Goal: Answer question/provide support: Share knowledge or assist other users

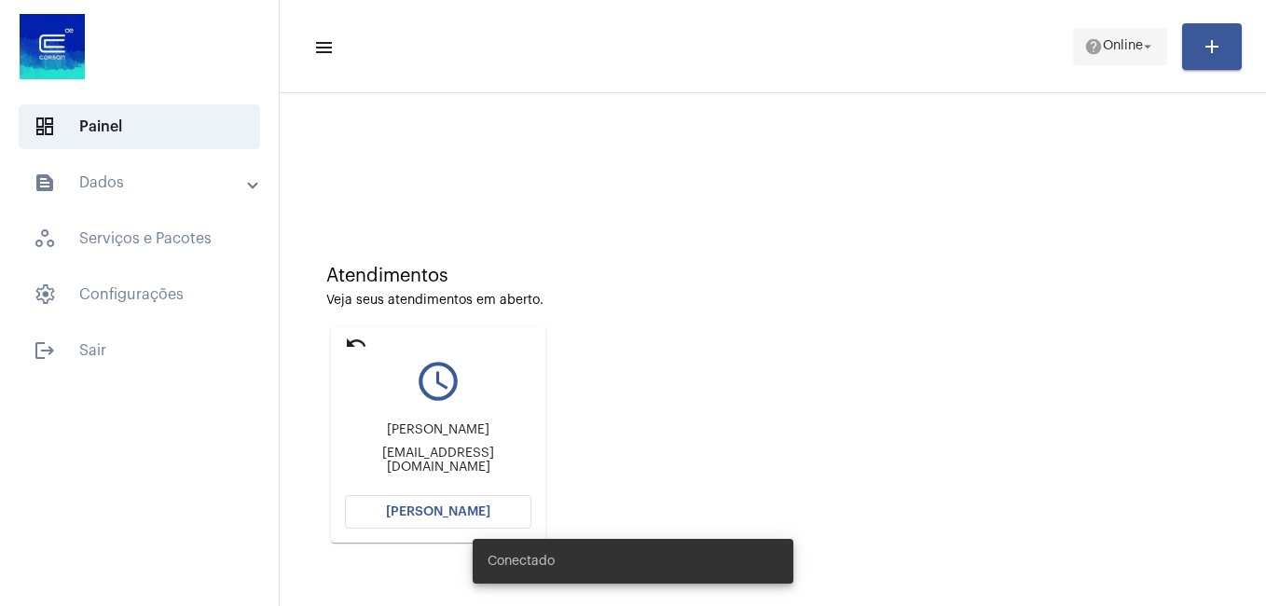
click at [1138, 31] on span "help Online arrow_drop_down" at bounding box center [1120, 46] width 72 height 34
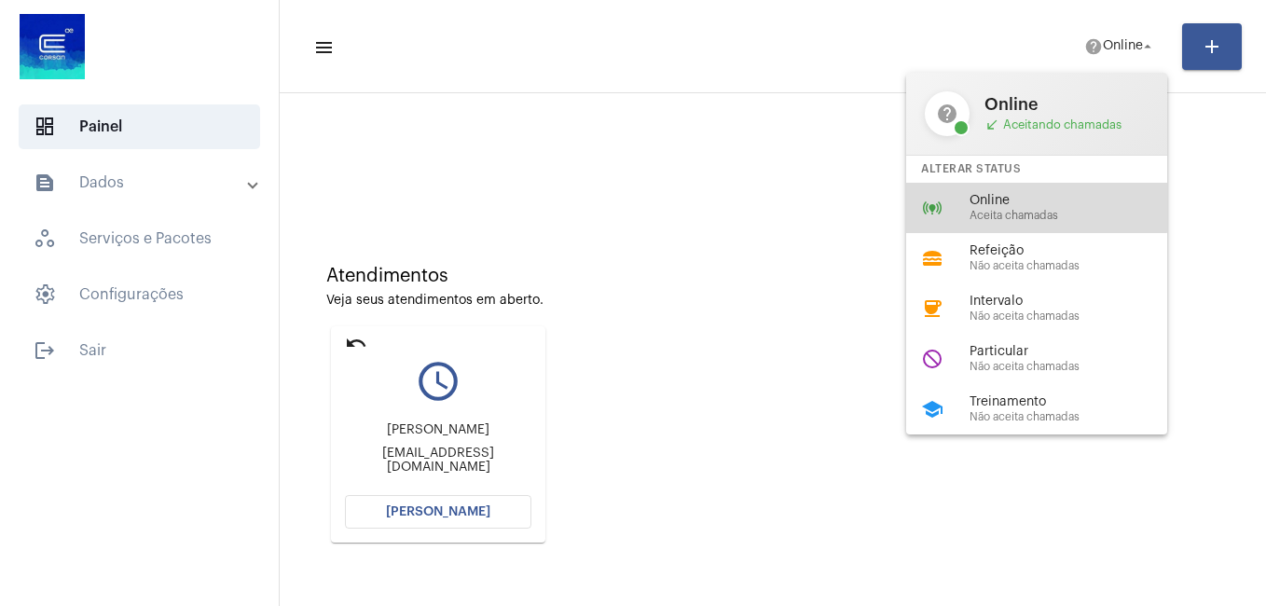
click at [955, 192] on div "online_prediction Online Aceita chamadas" at bounding box center [1051, 208] width 291 height 50
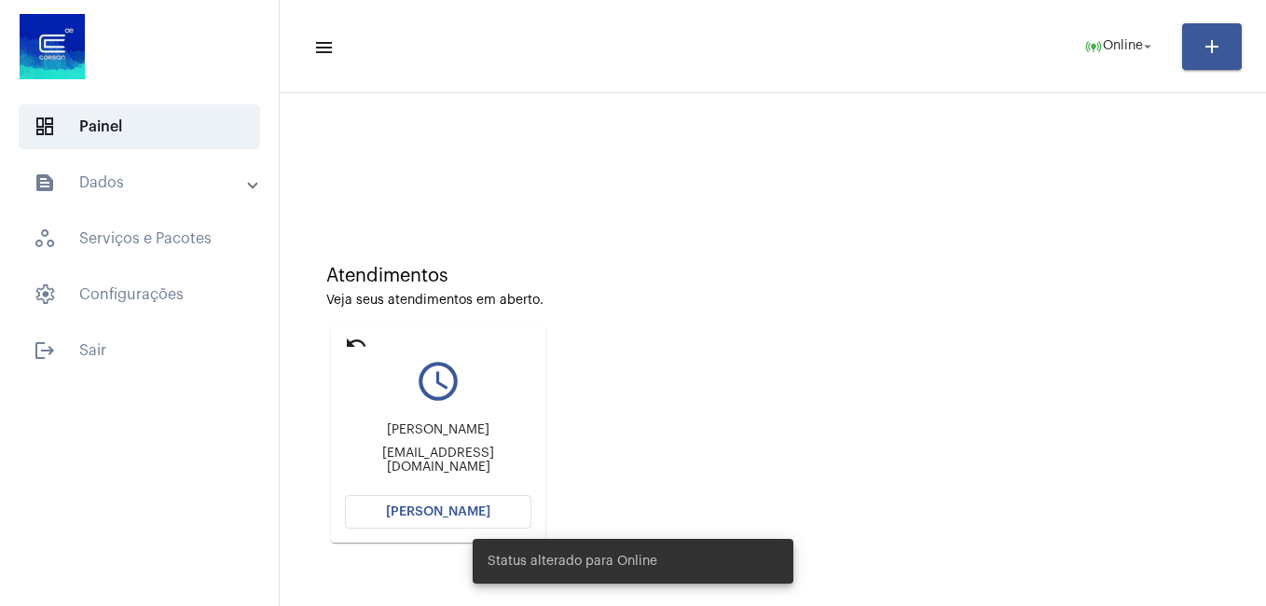
click at [478, 518] on div "Status alterado para Online" at bounding box center [632, 560] width 365 height 89
click at [477, 510] on span "[PERSON_NAME]" at bounding box center [438, 511] width 104 height 13
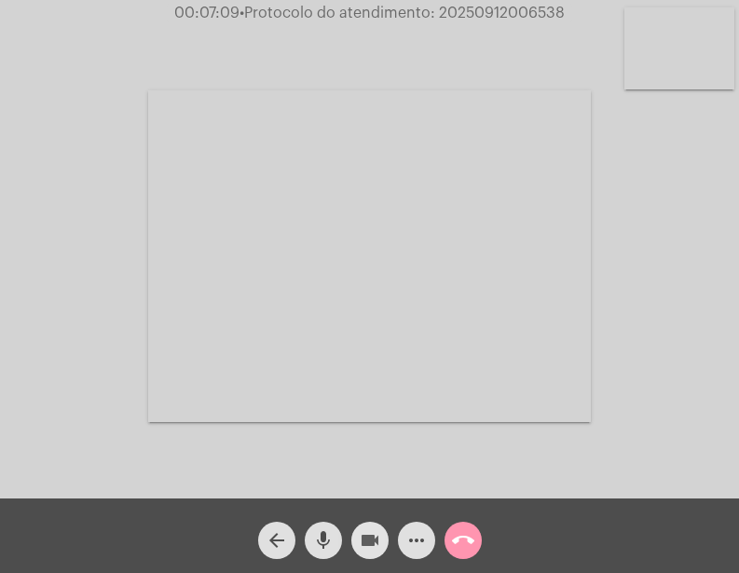
click at [370, 542] on mat-icon "videocam" at bounding box center [370, 540] width 22 height 22
click at [317, 544] on mat-icon "mic" at bounding box center [323, 540] width 22 height 22
click at [365, 541] on mat-icon "videocam_off" at bounding box center [370, 540] width 22 height 22
click at [364, 544] on mat-icon "videocam_off" at bounding box center [370, 540] width 22 height 22
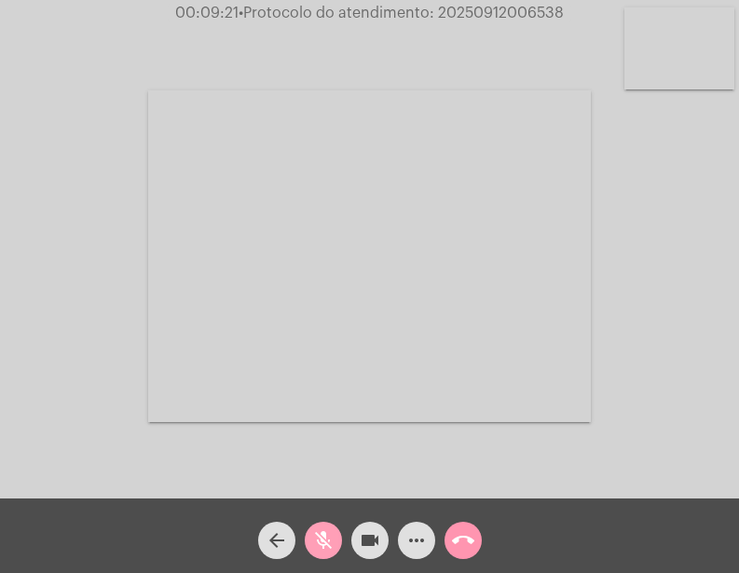
click at [329, 538] on mat-icon "mic_off" at bounding box center [323, 540] width 22 height 22
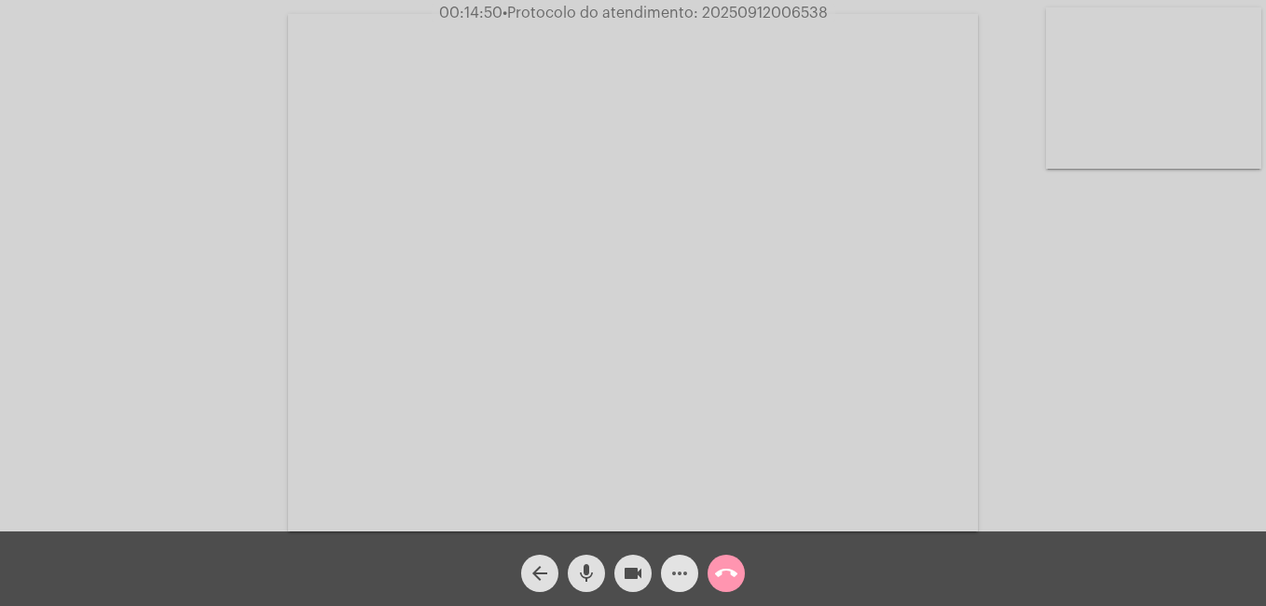
click at [676, 587] on span "more_horiz" at bounding box center [679, 572] width 22 height 37
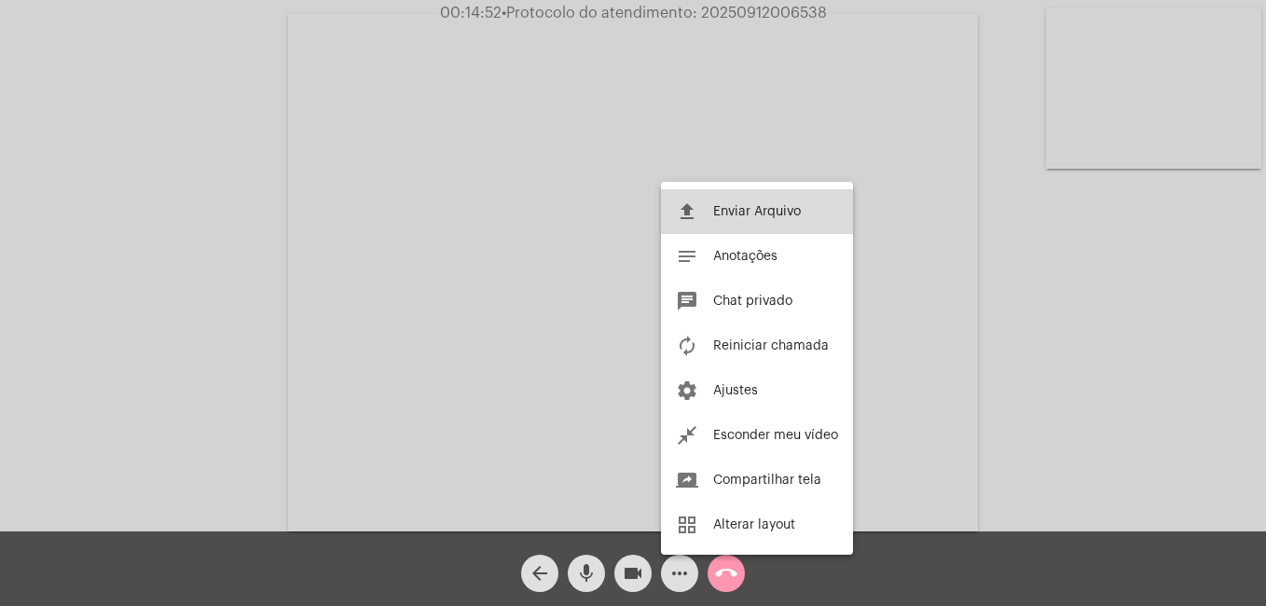
click at [723, 218] on button "file_upload Enviar Arquivo" at bounding box center [757, 211] width 192 height 45
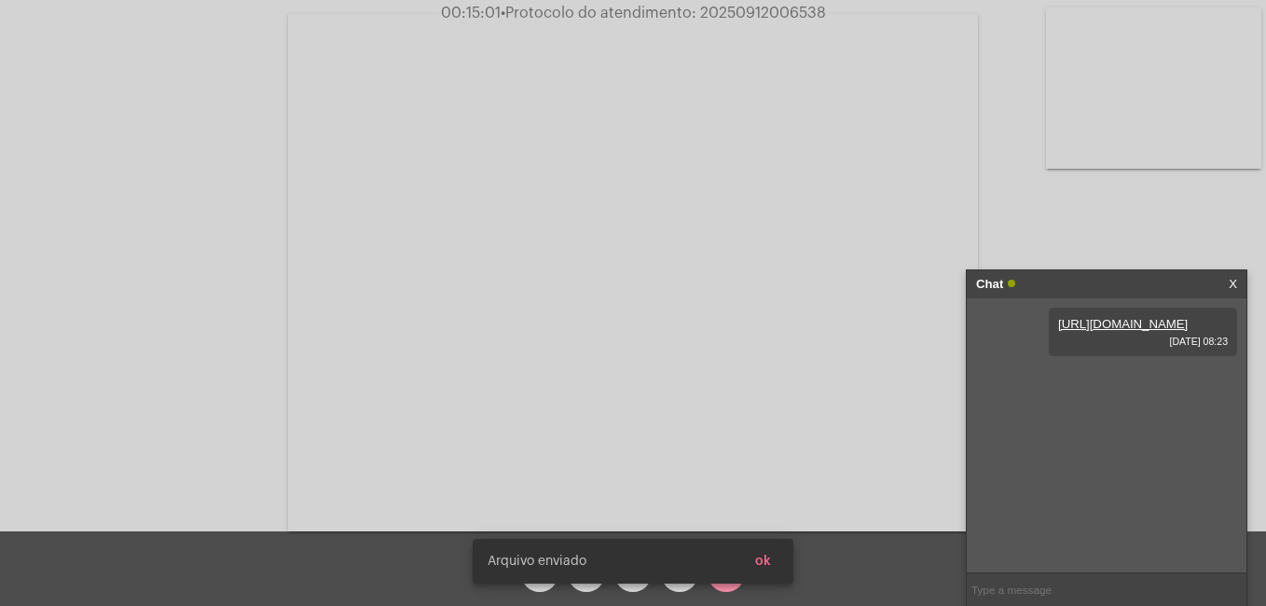
click at [682, 584] on div "[PERSON_NAME] enviado ok" at bounding box center [632, 560] width 365 height 89
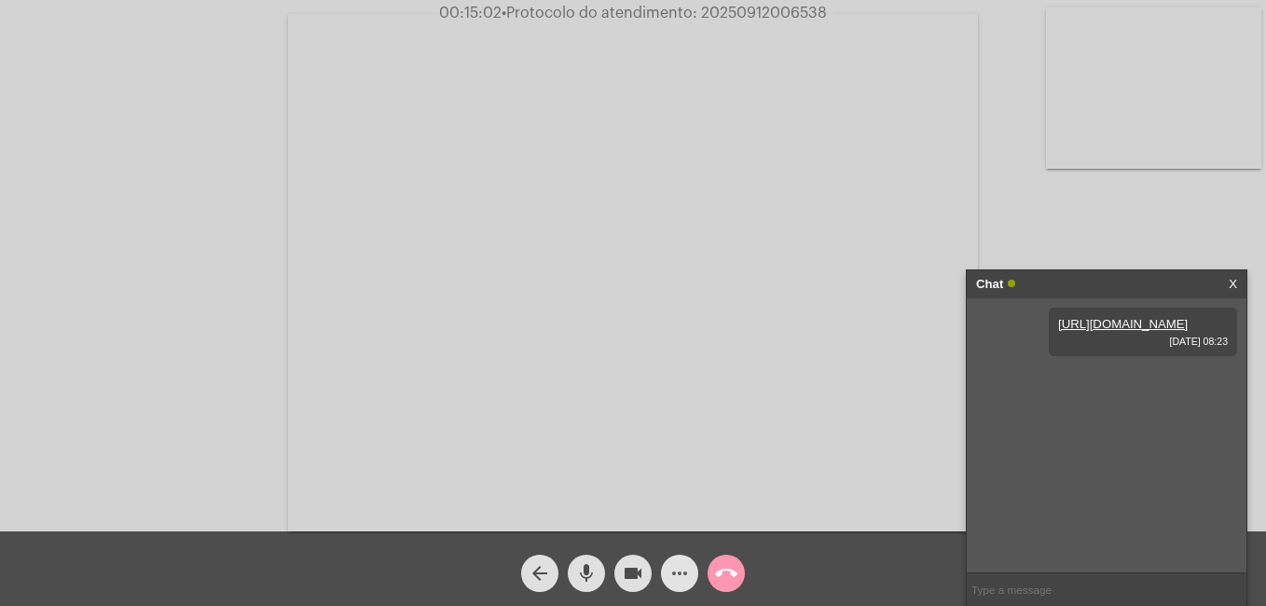
click at [679, 582] on mat-icon "more_horiz" at bounding box center [679, 573] width 22 height 22
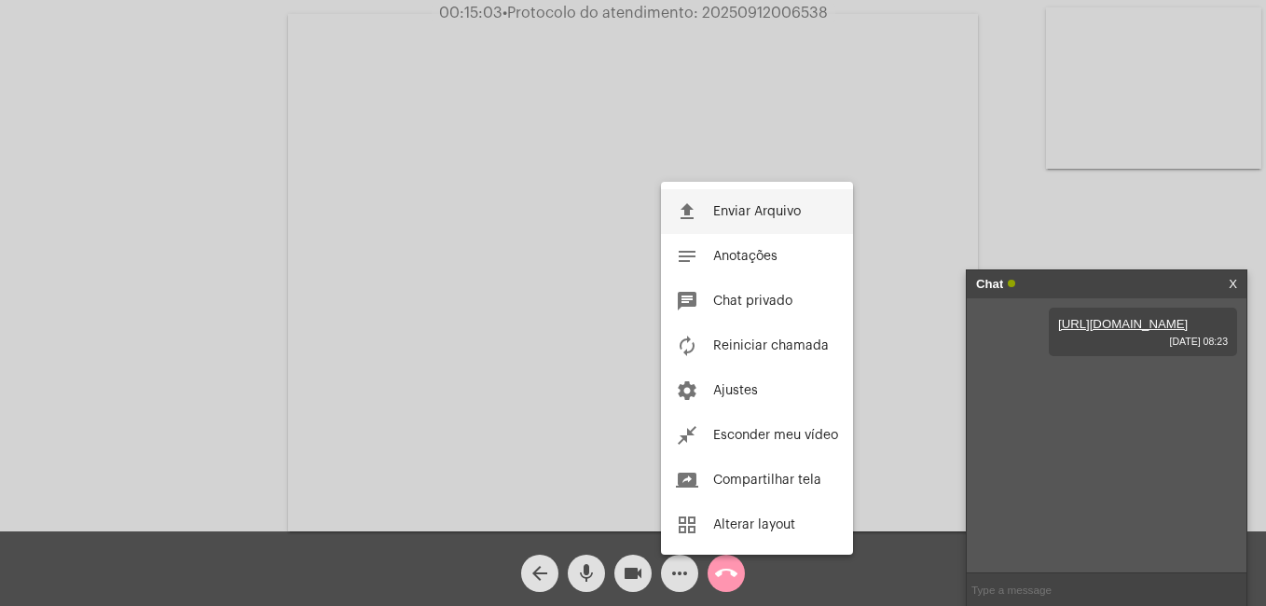
click at [730, 204] on button "file_upload Enviar Arquivo" at bounding box center [757, 211] width 192 height 45
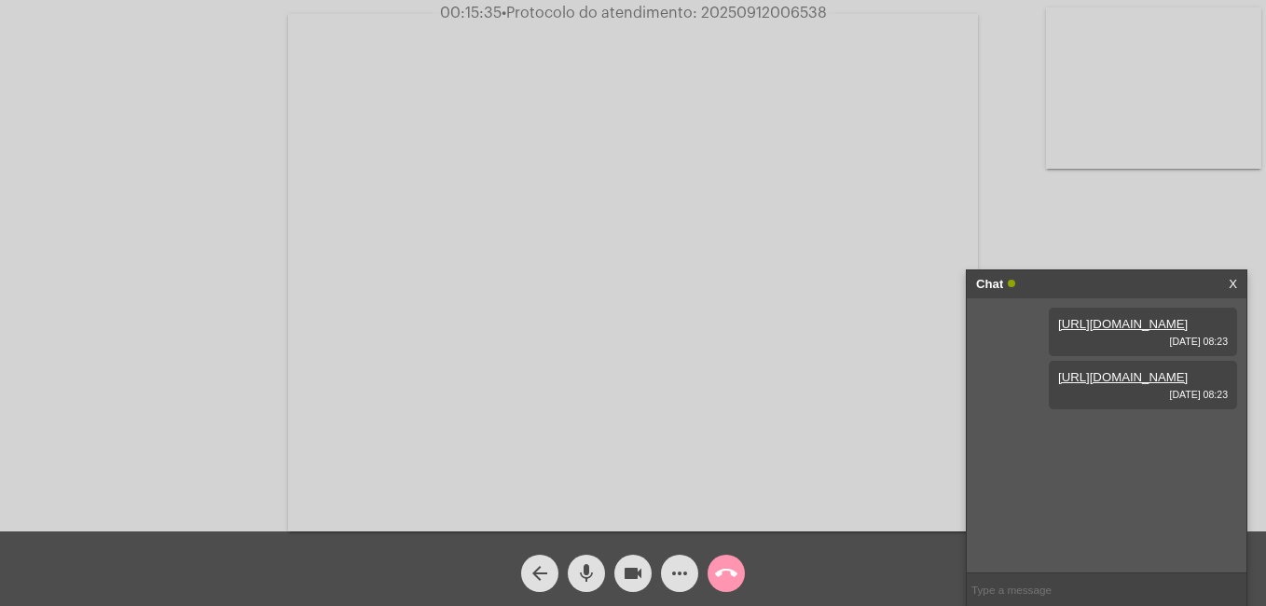
click at [1236, 284] on link "X" at bounding box center [1232, 284] width 8 height 28
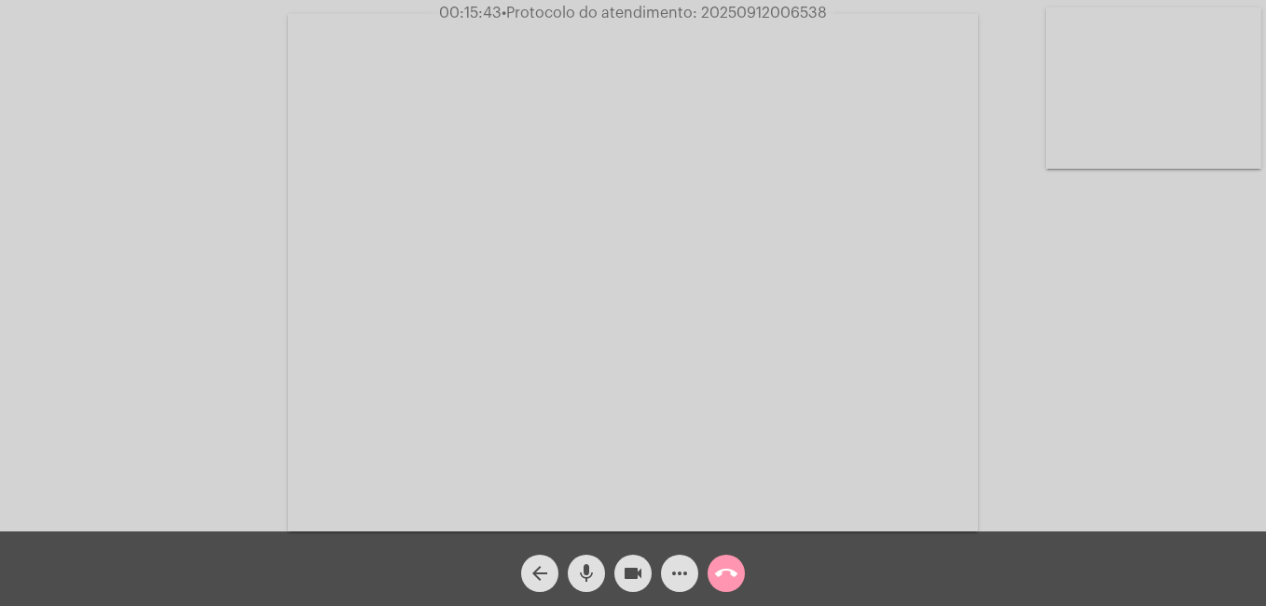
click at [720, 570] on mat-icon "call_end" at bounding box center [726, 573] width 22 height 22
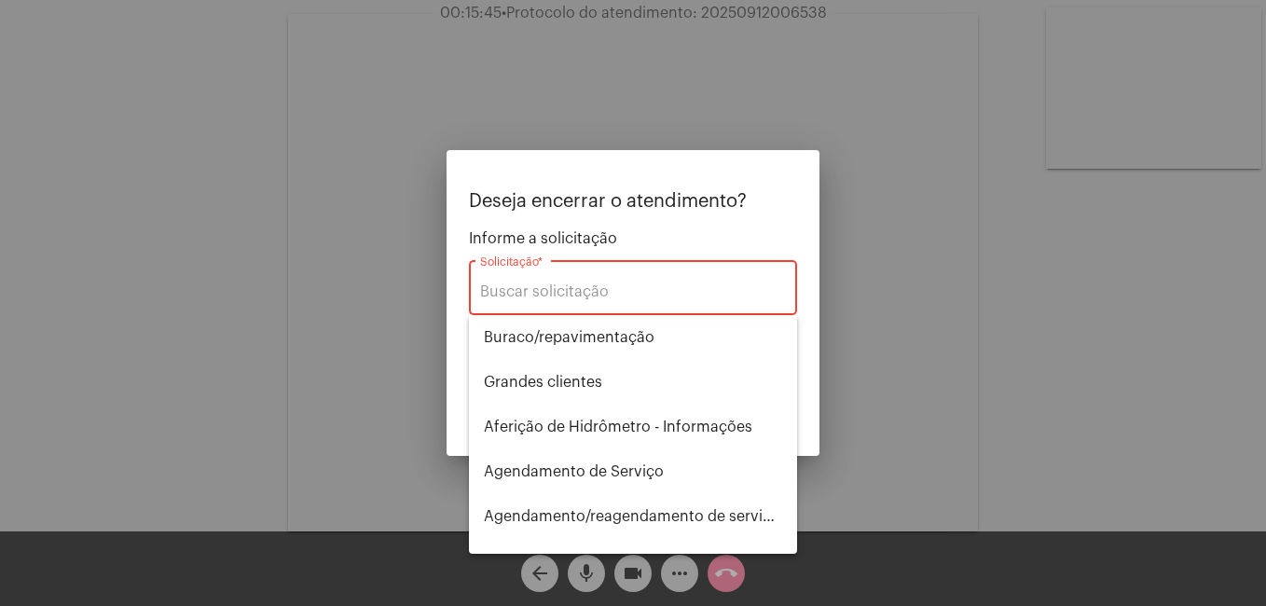
click at [621, 280] on div "Solicitação *" at bounding box center [633, 285] width 306 height 59
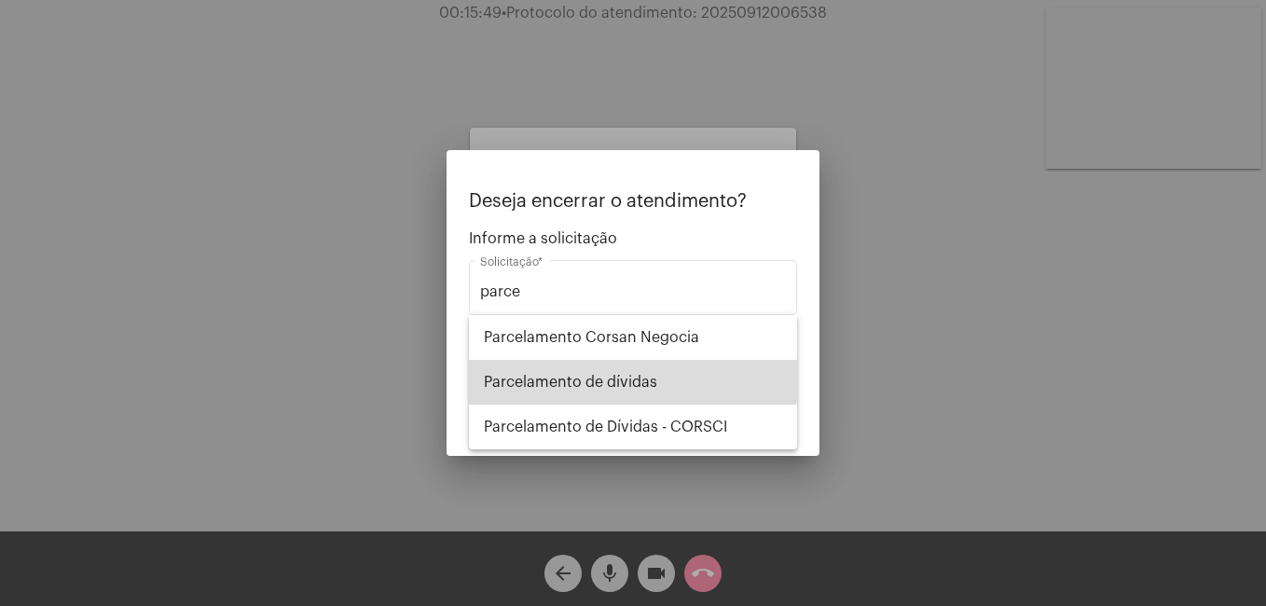
click at [631, 377] on span "Parcelamento de dívidas" at bounding box center [633, 382] width 298 height 45
type input "Parcelamento de dívidas"
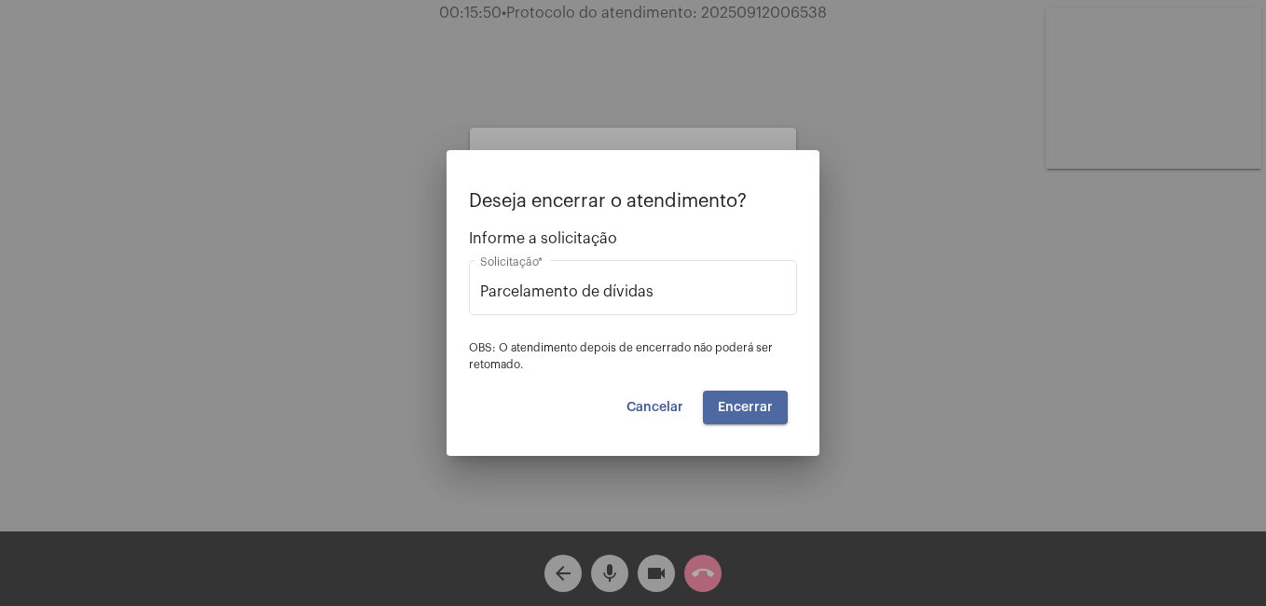
click at [730, 407] on span "Encerrar" at bounding box center [745, 407] width 55 height 13
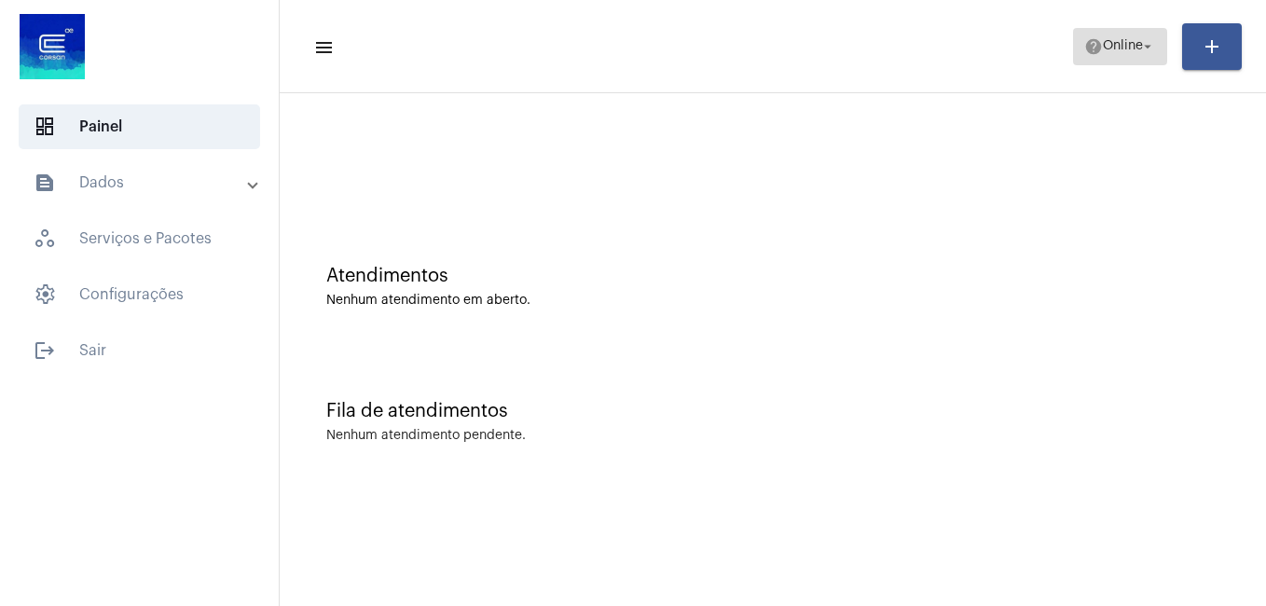
click at [1095, 62] on span "help Online arrow_drop_down" at bounding box center [1120, 46] width 72 height 34
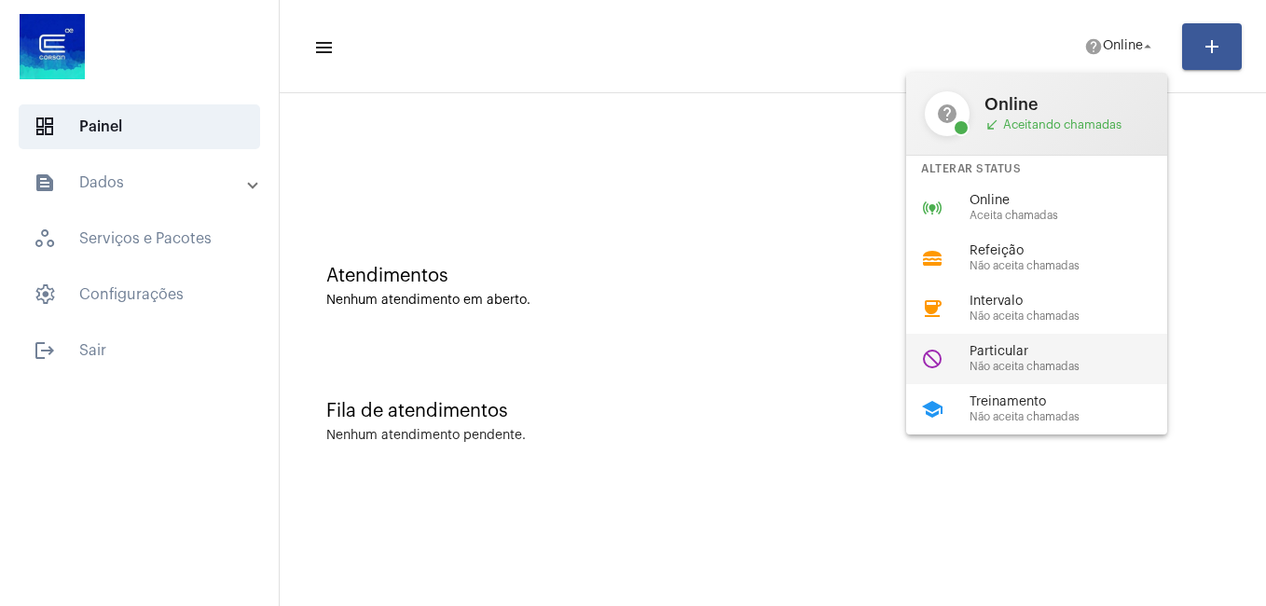
click at [991, 362] on span "Não aceita chamadas" at bounding box center [1075, 367] width 212 height 12
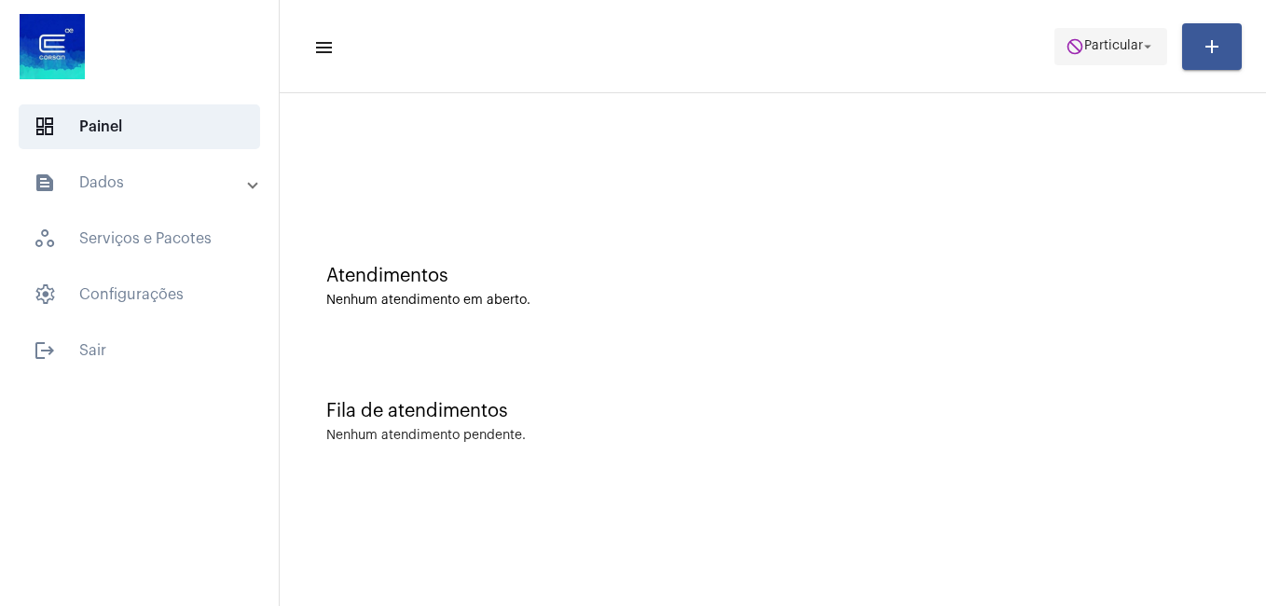
click at [1126, 57] on span "do_not_disturb Particular arrow_drop_down" at bounding box center [1110, 46] width 90 height 34
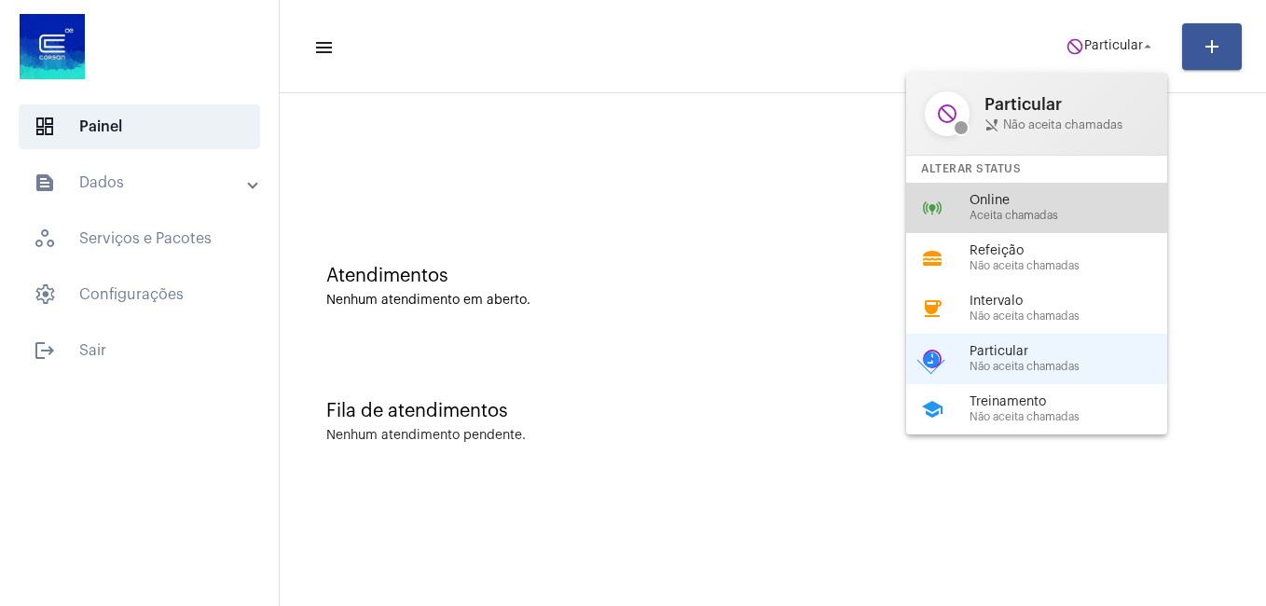
click at [999, 198] on span "Online" at bounding box center [1075, 201] width 212 height 14
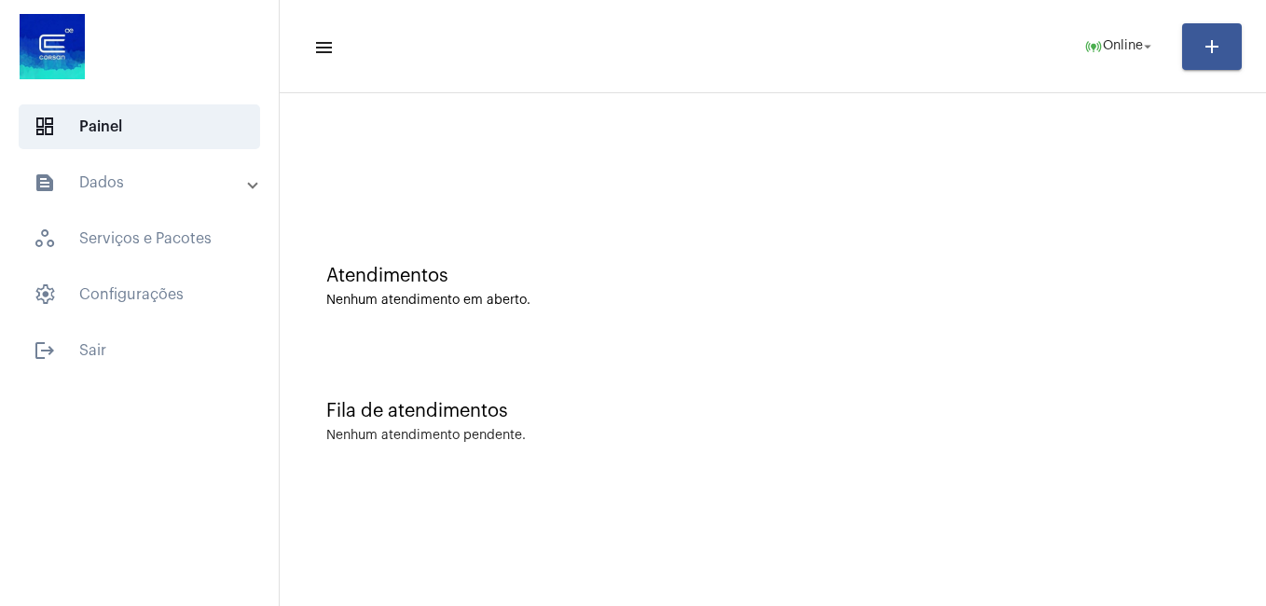
click at [1088, 6] on mat-toolbar "menu online_prediction Online arrow_drop_down add" at bounding box center [773, 46] width 986 height 93
click at [1105, 40] on span "Online" at bounding box center [1122, 46] width 40 height 13
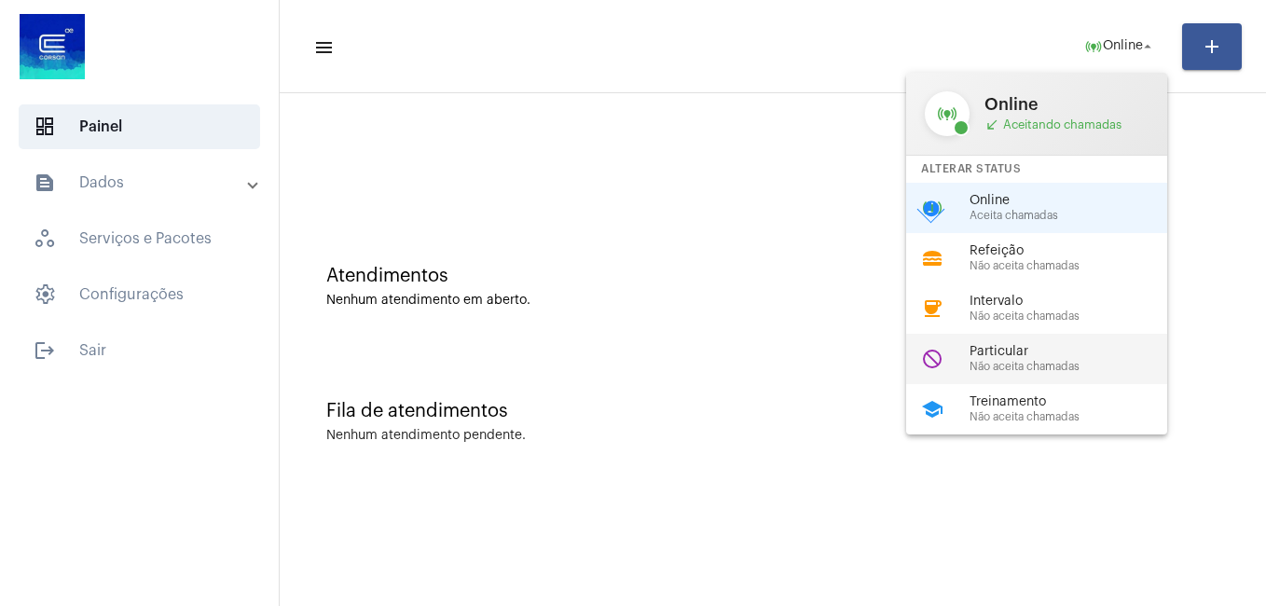
click at [1011, 345] on span "Particular" at bounding box center [1075, 352] width 212 height 14
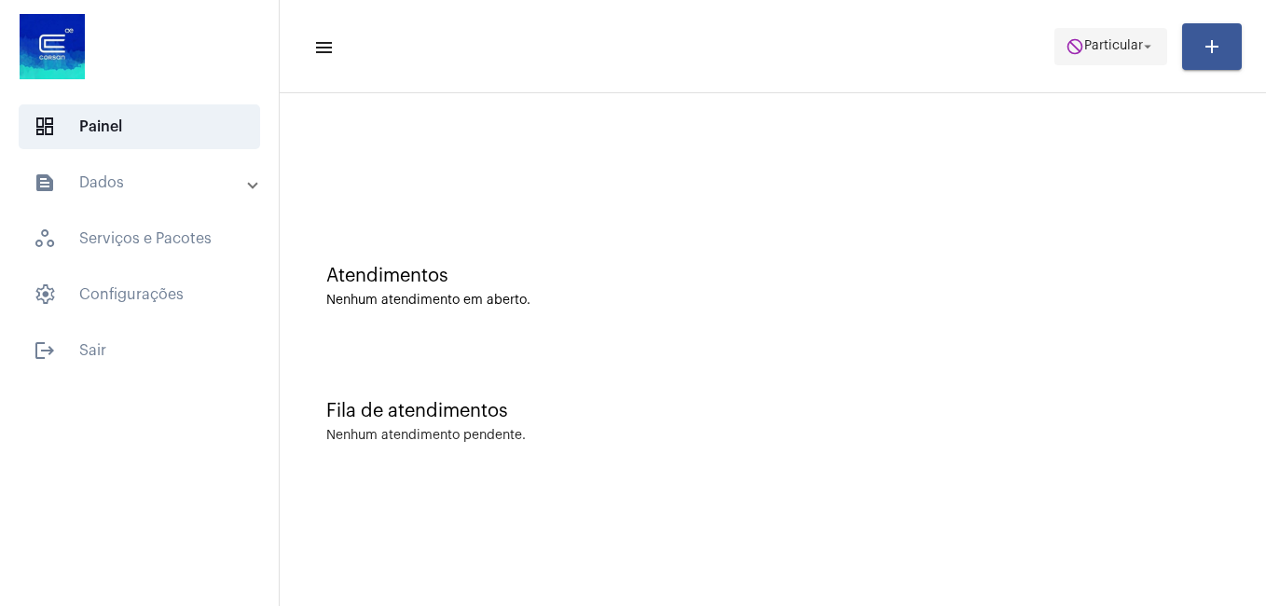
click at [1088, 43] on span "Particular" at bounding box center [1113, 46] width 59 height 13
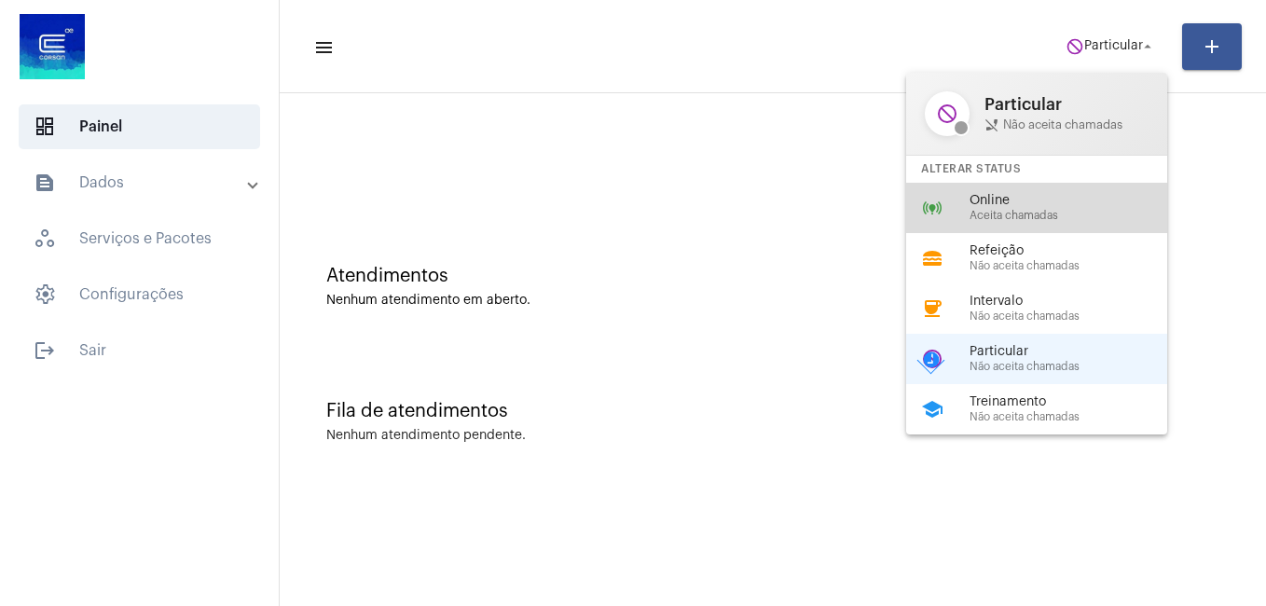
click at [1023, 225] on div "online_prediction Online Aceita chamadas" at bounding box center [1051, 208] width 291 height 50
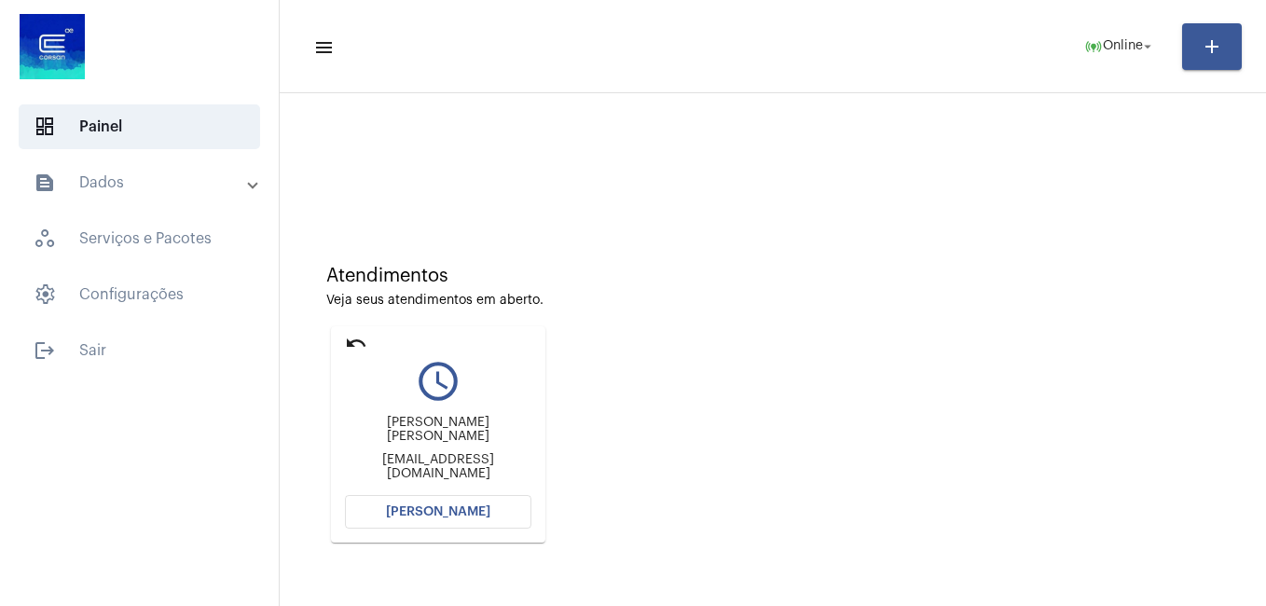
click at [447, 502] on button "[PERSON_NAME]" at bounding box center [438, 512] width 186 height 34
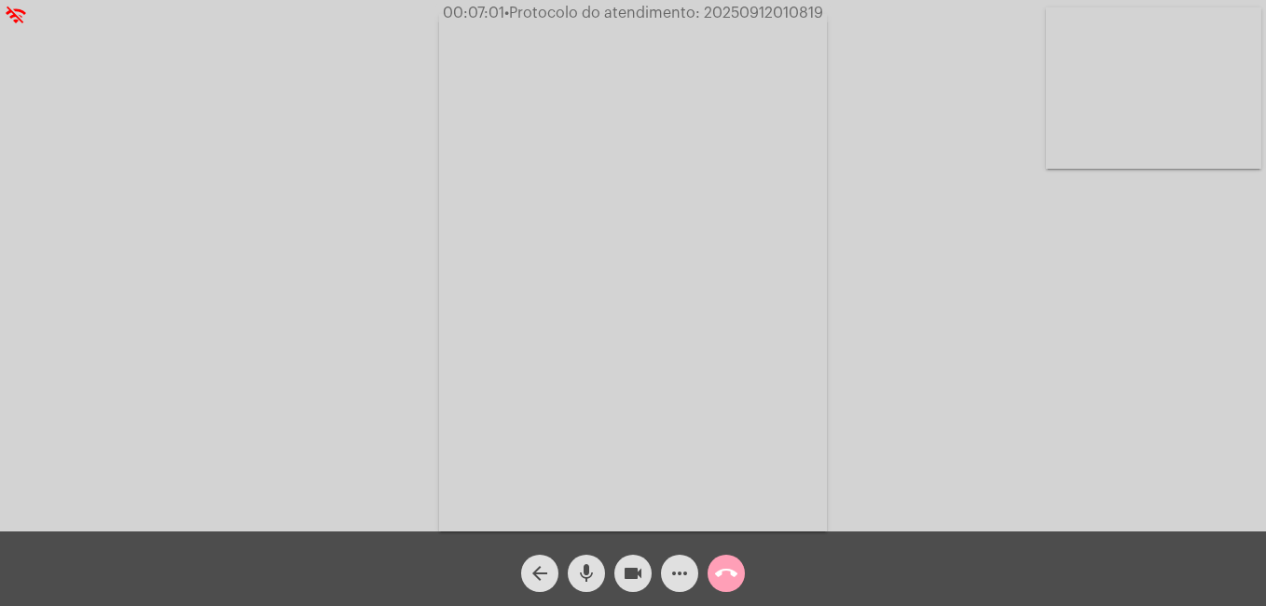
click at [714, 569] on button "call_end" at bounding box center [725, 572] width 37 height 37
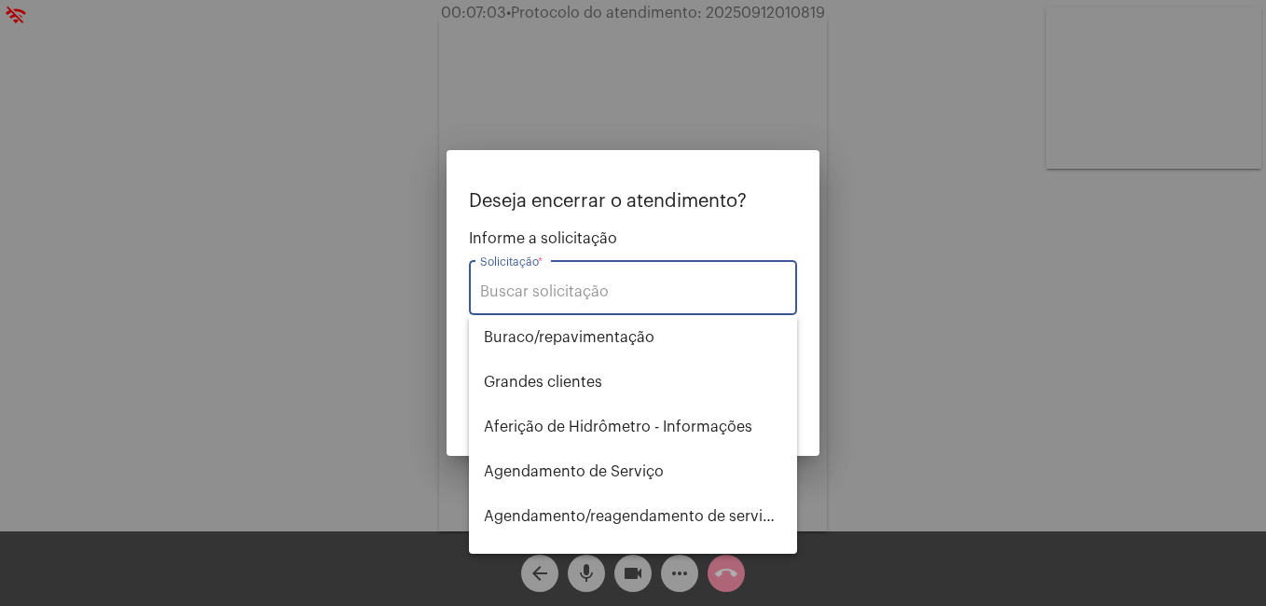
click at [663, 281] on div "Solicitação *" at bounding box center [633, 285] width 306 height 59
type input "t"
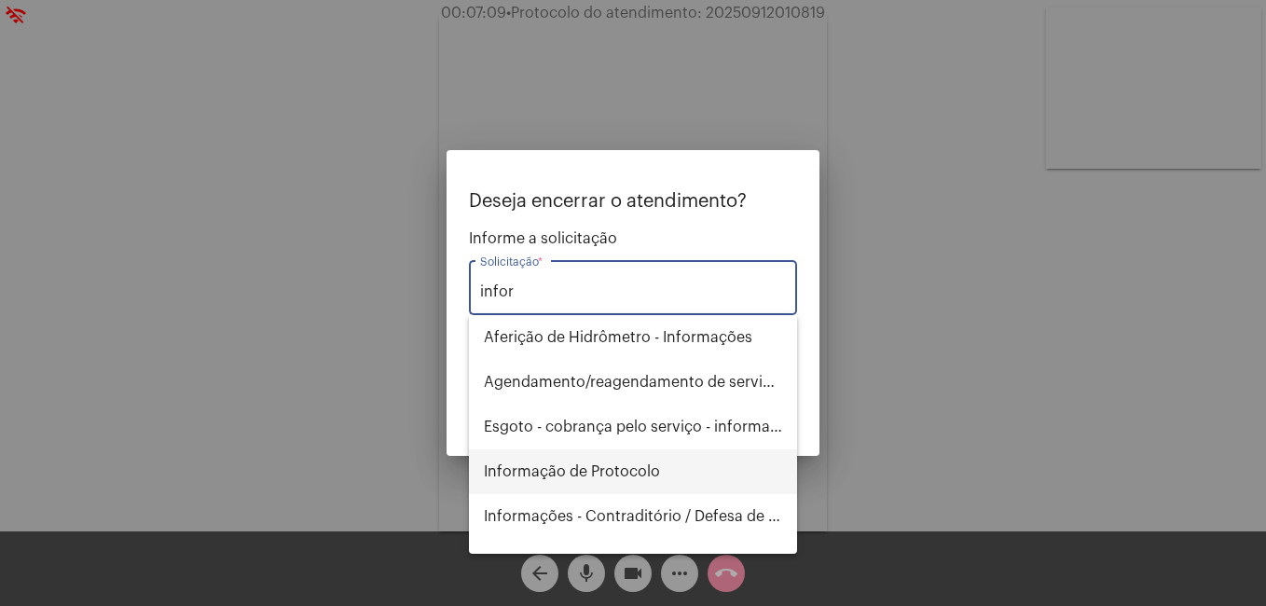
click at [672, 457] on span "Informação de Protocolo" at bounding box center [633, 471] width 298 height 45
type input "Informação de Protocolo"
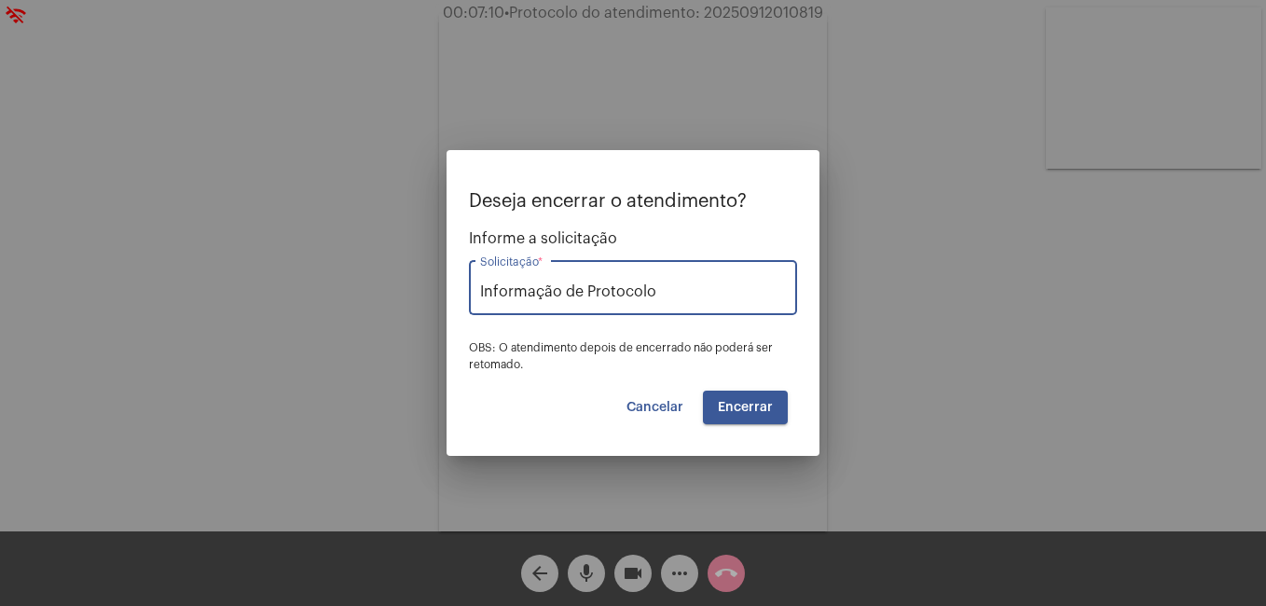
click at [744, 393] on button "Encerrar" at bounding box center [745, 407] width 85 height 34
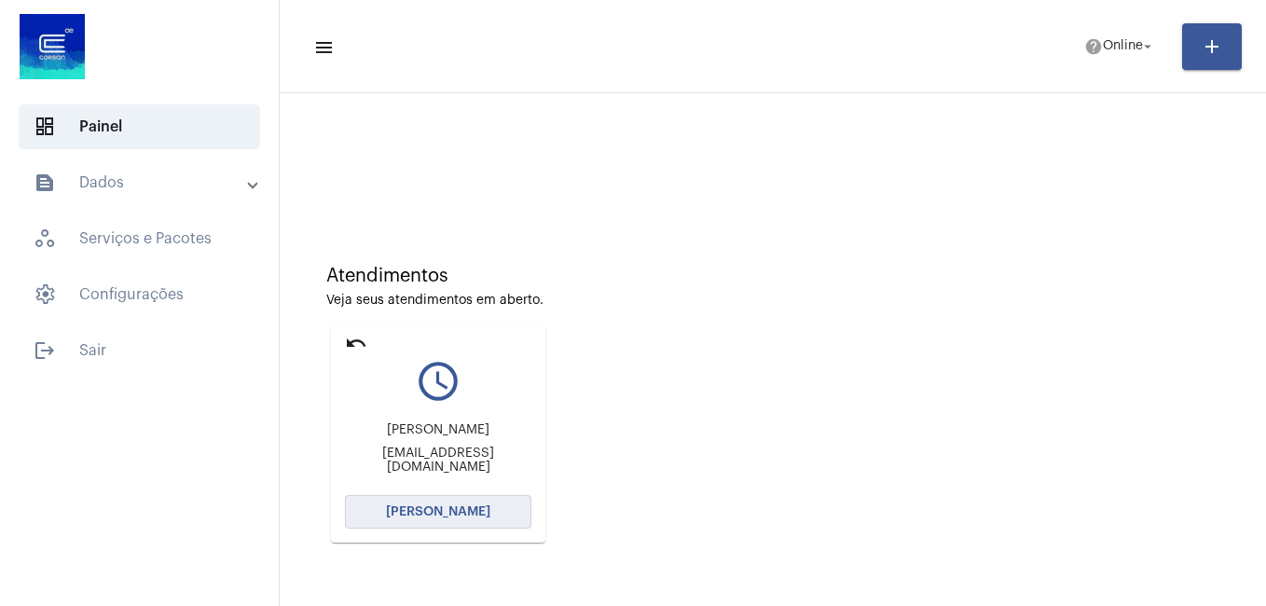
click at [416, 518] on button "[PERSON_NAME]" at bounding box center [438, 512] width 186 height 34
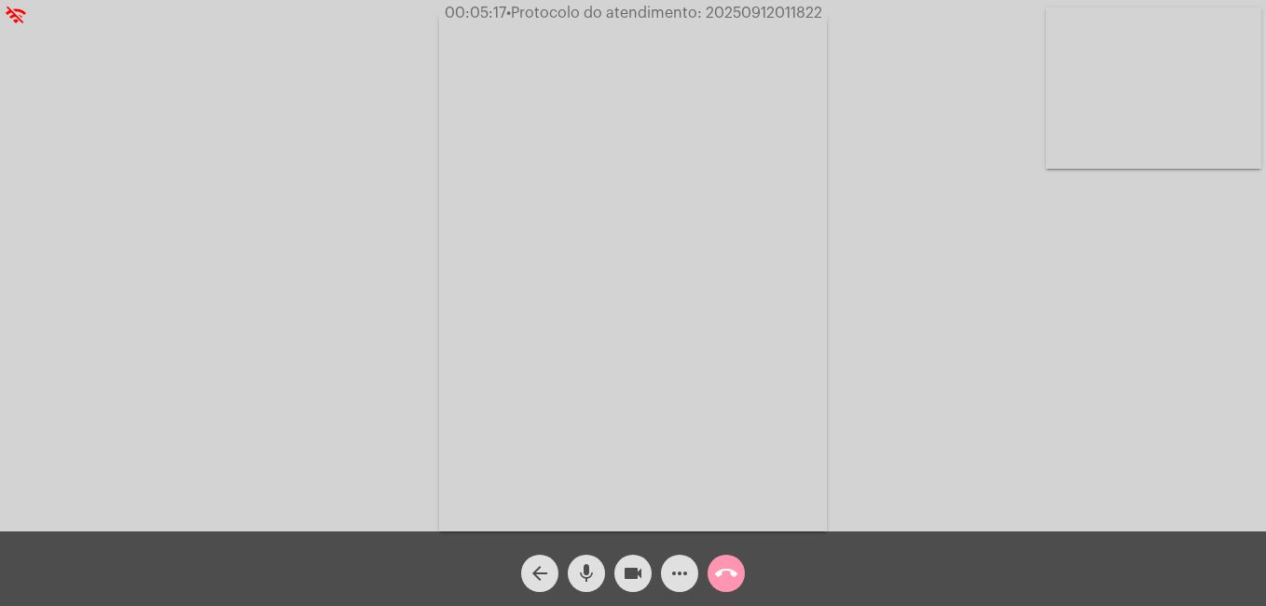
click at [631, 570] on mat-icon "videocam" at bounding box center [633, 573] width 22 height 22
click at [581, 571] on mat-icon "mic" at bounding box center [586, 573] width 22 height 22
click at [626, 575] on mat-icon "videocam_off" at bounding box center [633, 573] width 22 height 22
click at [579, 568] on mat-icon "mic_off" at bounding box center [586, 573] width 22 height 22
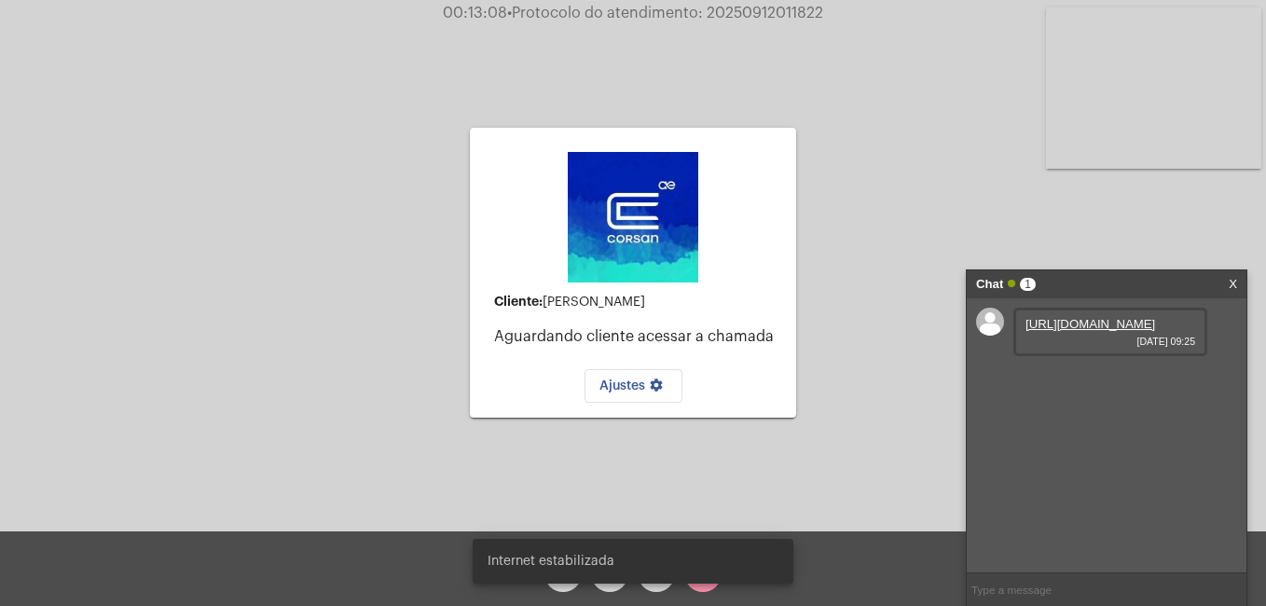
click at [1062, 324] on link "[URL][DOMAIN_NAME]" at bounding box center [1090, 324] width 130 height 14
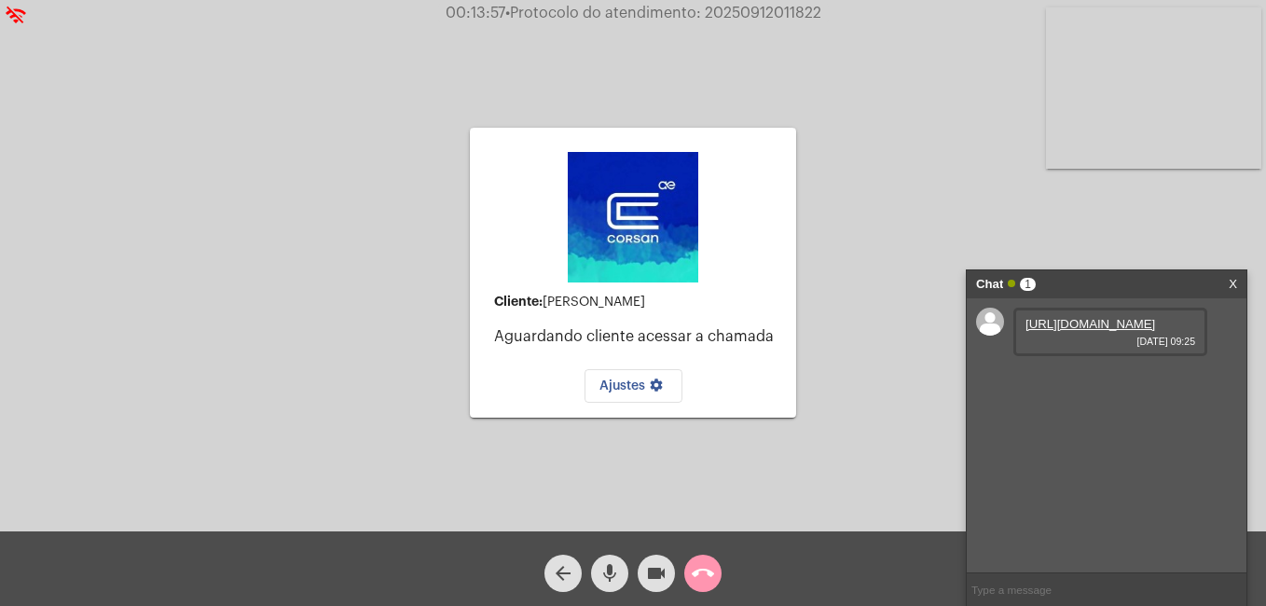
click at [1230, 281] on link "X" at bounding box center [1232, 284] width 8 height 28
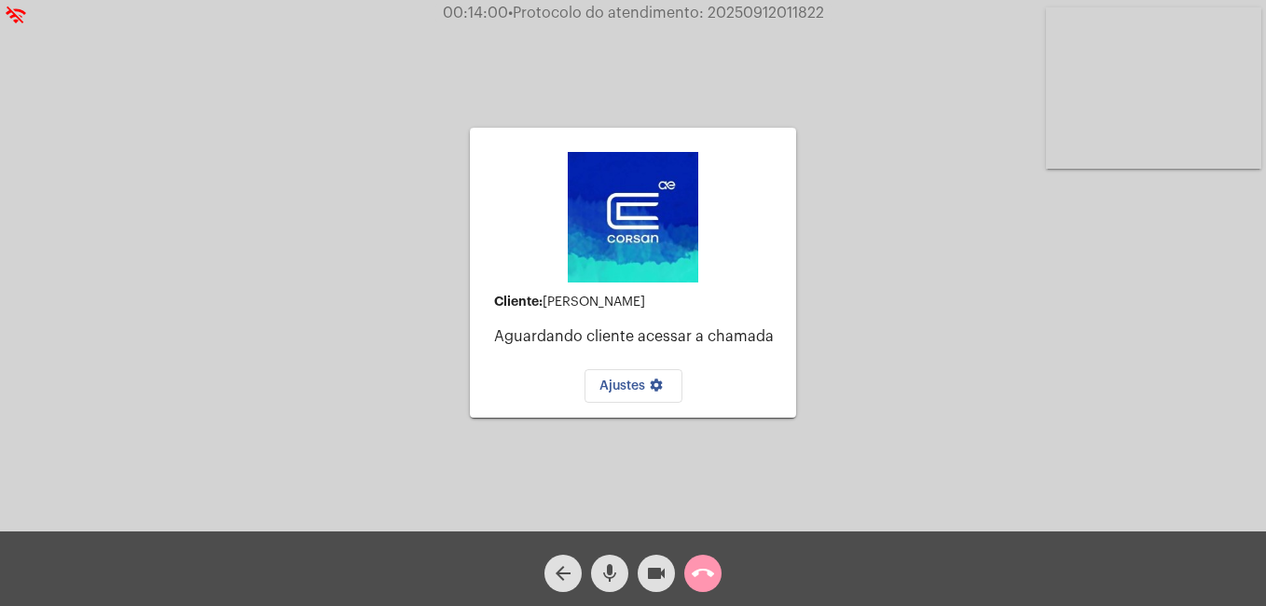
click at [14, 11] on div "00:14:00 • Protocolo do atendimento: 20250912011822" at bounding box center [633, 13] width 1266 height 17
click at [711, 573] on mat-icon "call_end" at bounding box center [702, 573] width 22 height 22
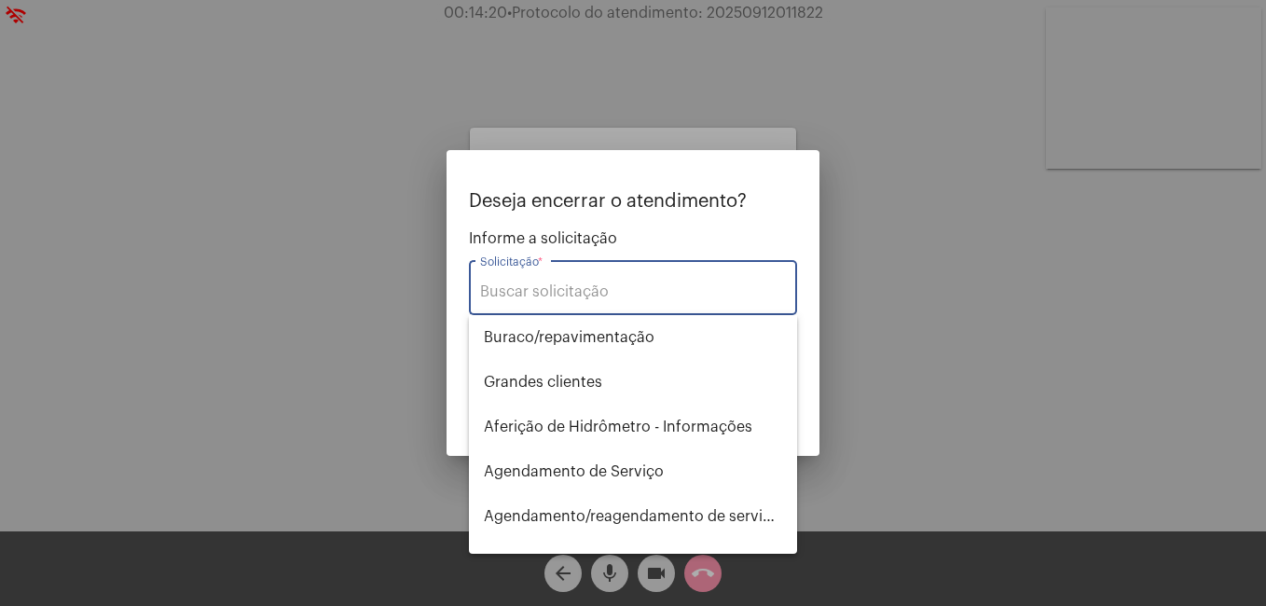
click at [628, 275] on div "Solicitação *" at bounding box center [633, 285] width 306 height 59
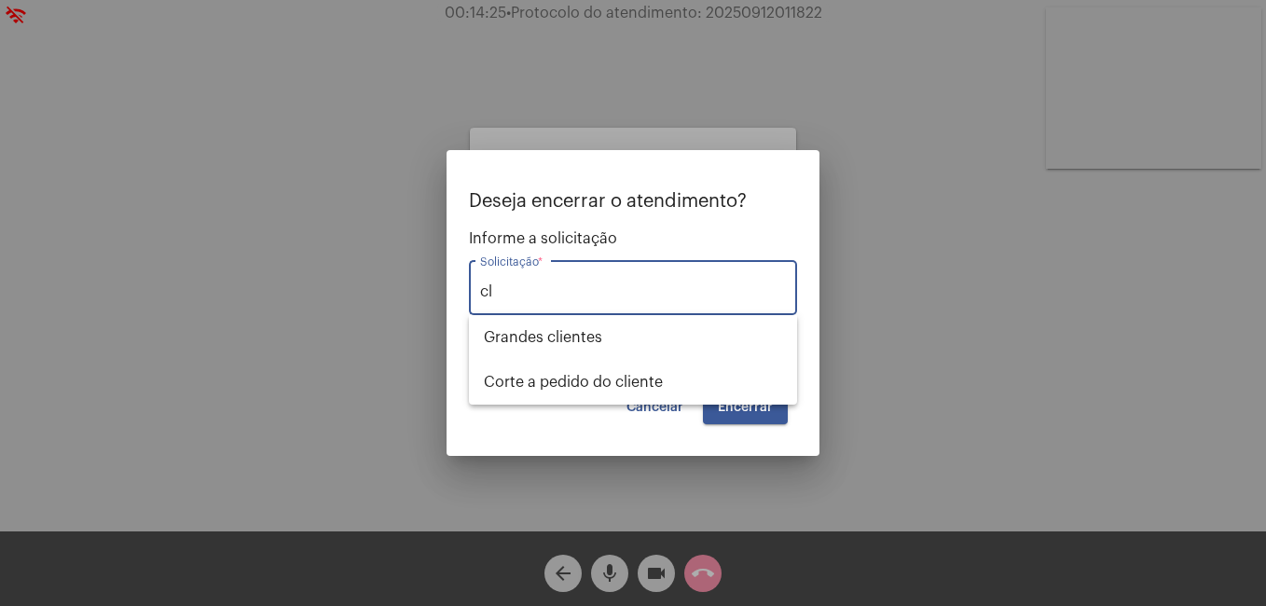
type input "c"
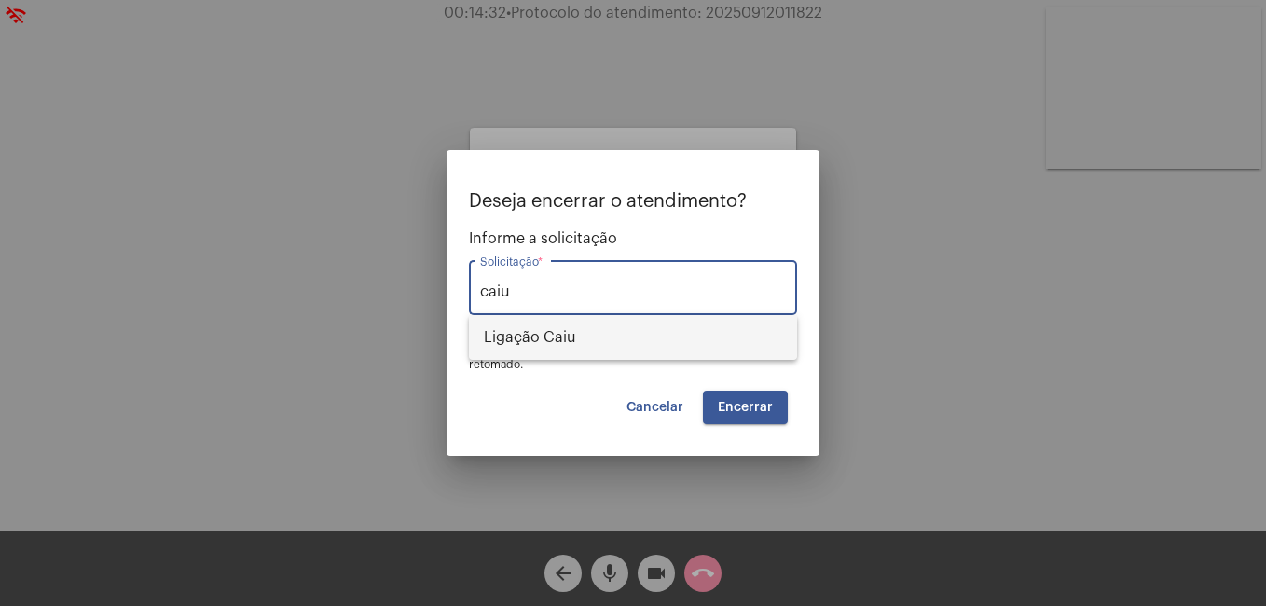
click at [642, 343] on span "Ligação Caiu" at bounding box center [633, 337] width 298 height 45
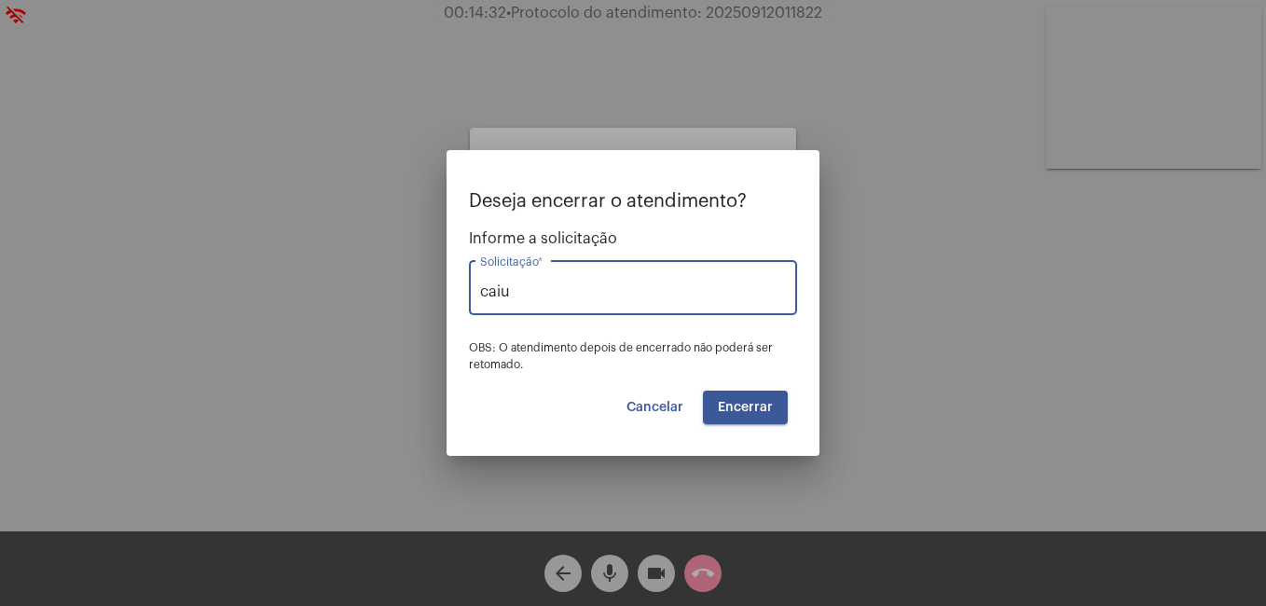
type input "Ligação Caiu"
click at [744, 416] on button "Encerrar" at bounding box center [745, 407] width 85 height 34
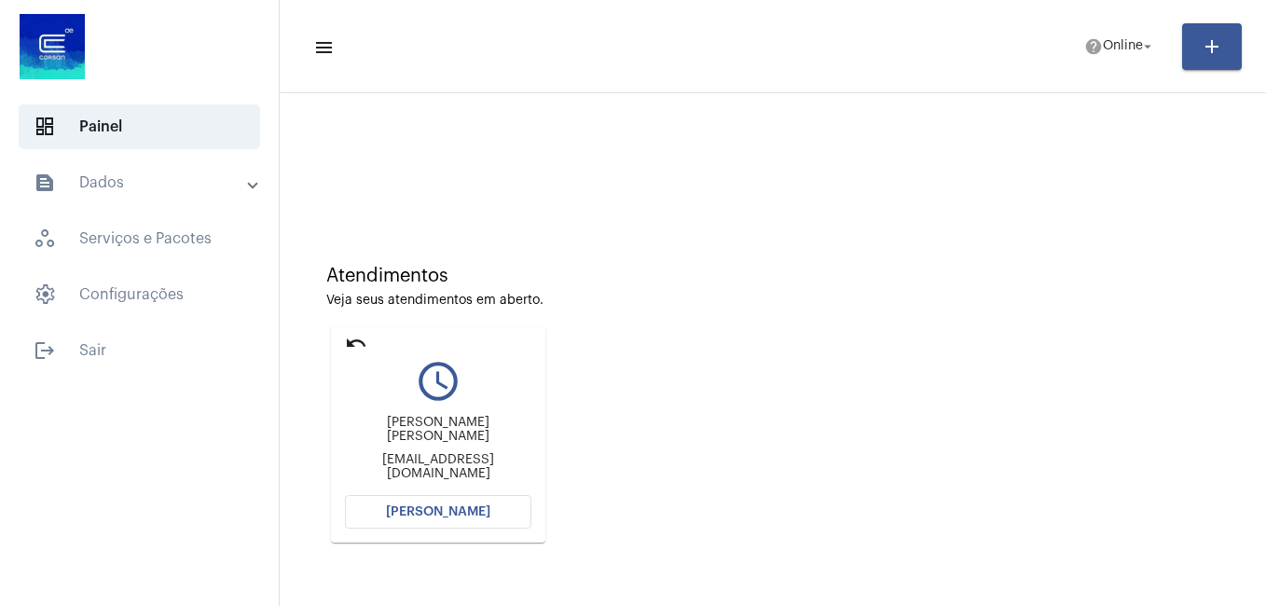
click at [456, 510] on span "[PERSON_NAME]" at bounding box center [438, 511] width 104 height 13
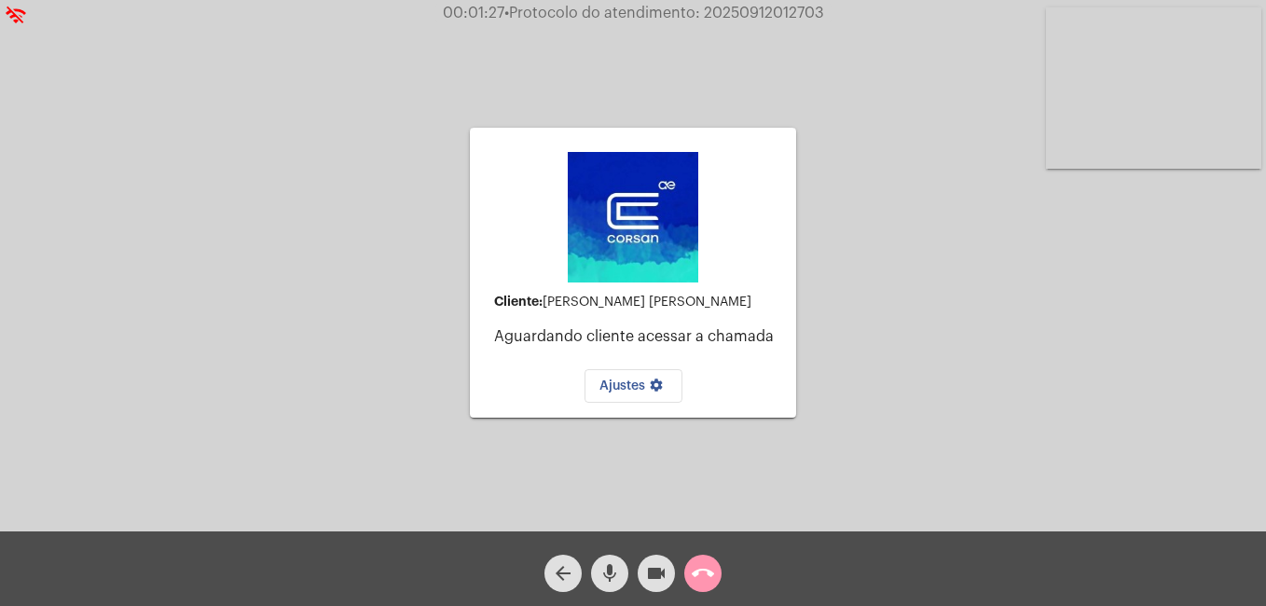
click at [705, 584] on mat-icon "call_end" at bounding box center [702, 573] width 22 height 22
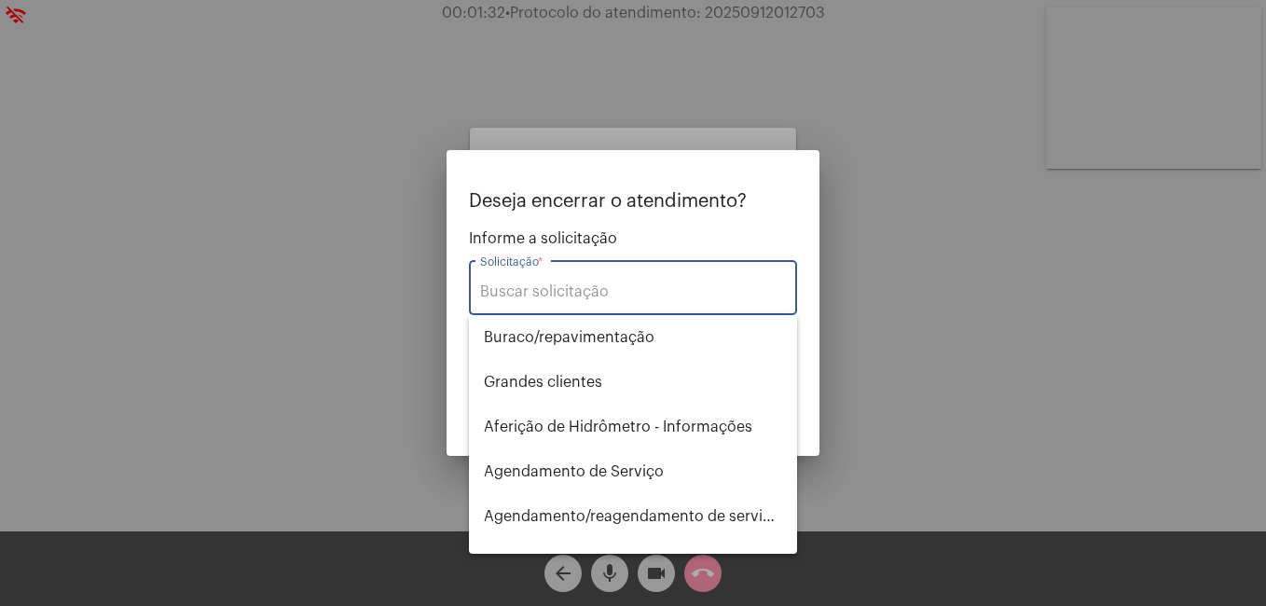
click at [626, 283] on input "Solicitação *" at bounding box center [633, 291] width 306 height 17
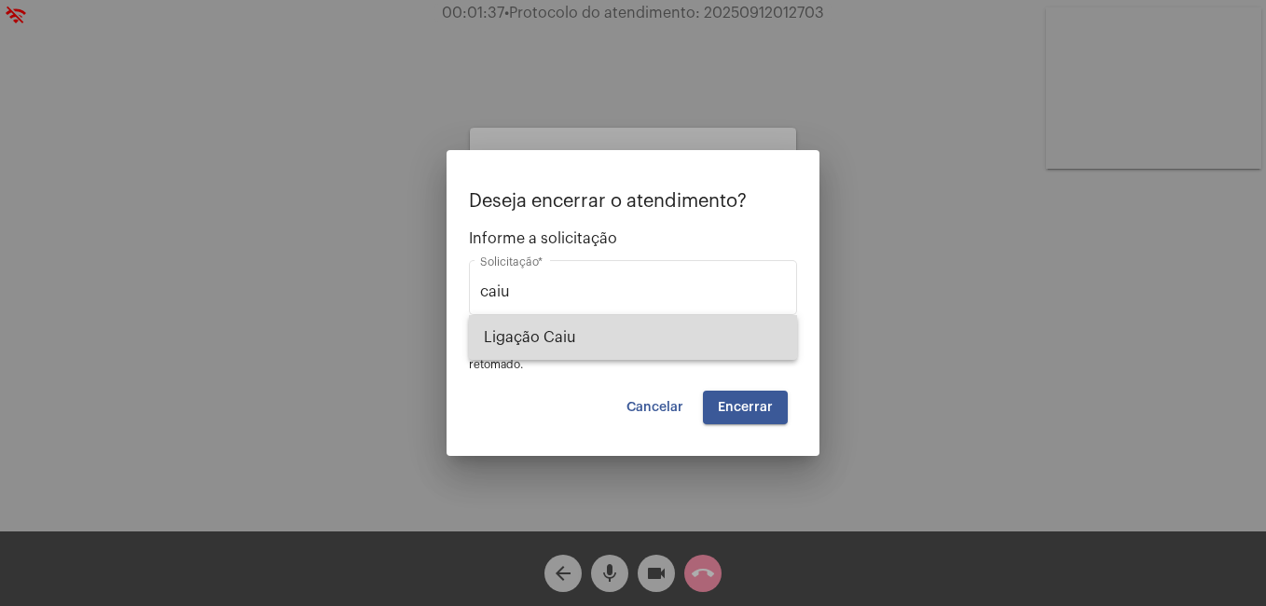
click at [620, 328] on span "Ligação Caiu" at bounding box center [633, 337] width 298 height 45
type input "Ligação Caiu"
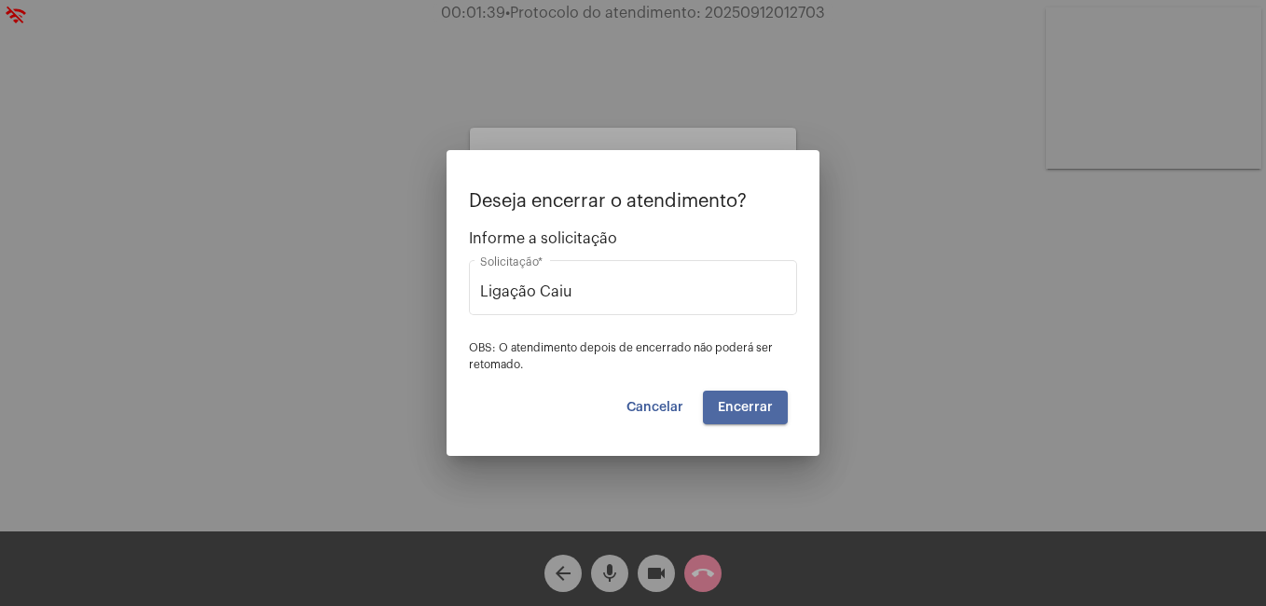
click at [750, 400] on button "Encerrar" at bounding box center [745, 407] width 85 height 34
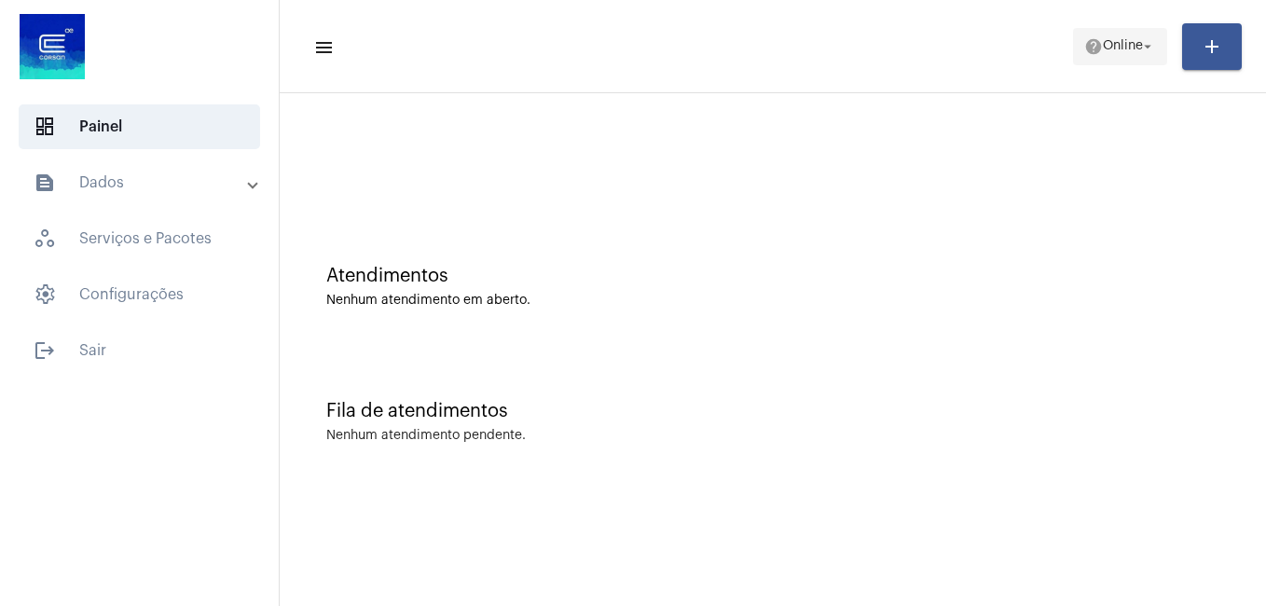
click at [1108, 57] on span "help Online arrow_drop_down" at bounding box center [1120, 46] width 72 height 34
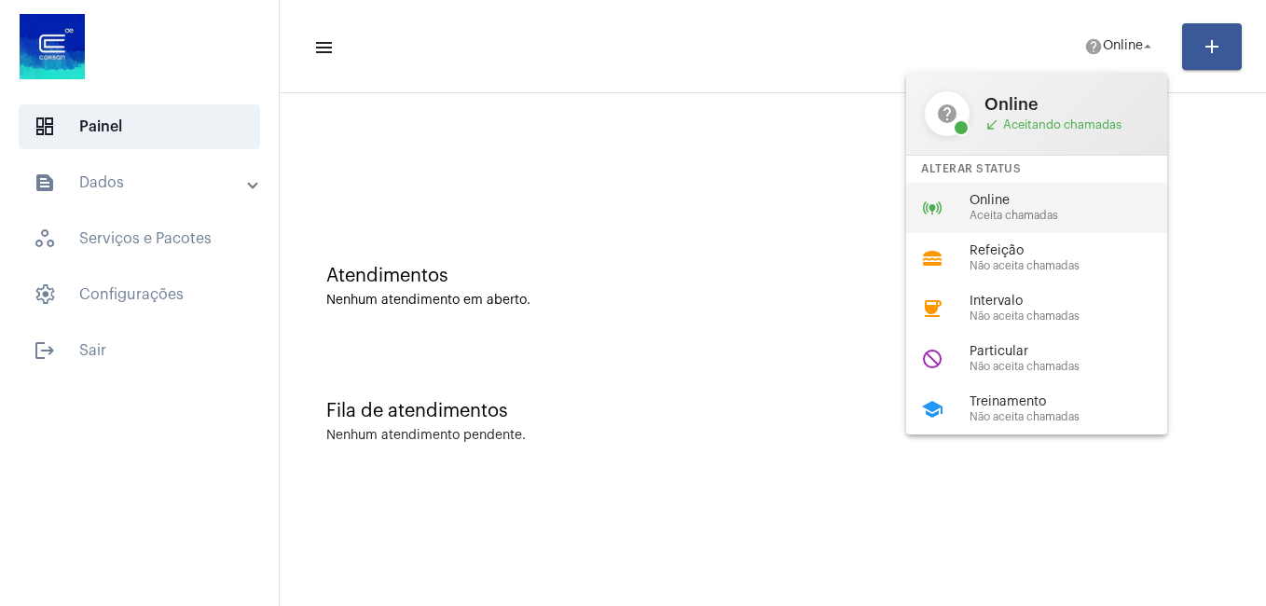
click at [1045, 208] on div "Online Aceita chamadas" at bounding box center [1075, 208] width 212 height 28
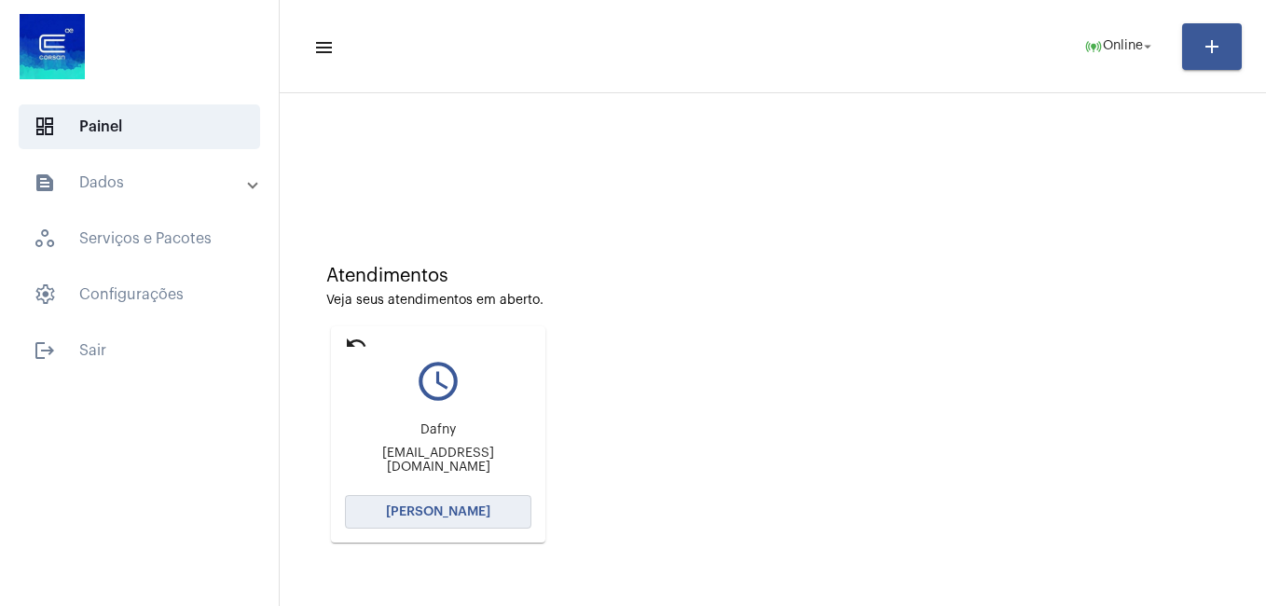
click at [477, 517] on span "[PERSON_NAME]" at bounding box center [438, 511] width 104 height 13
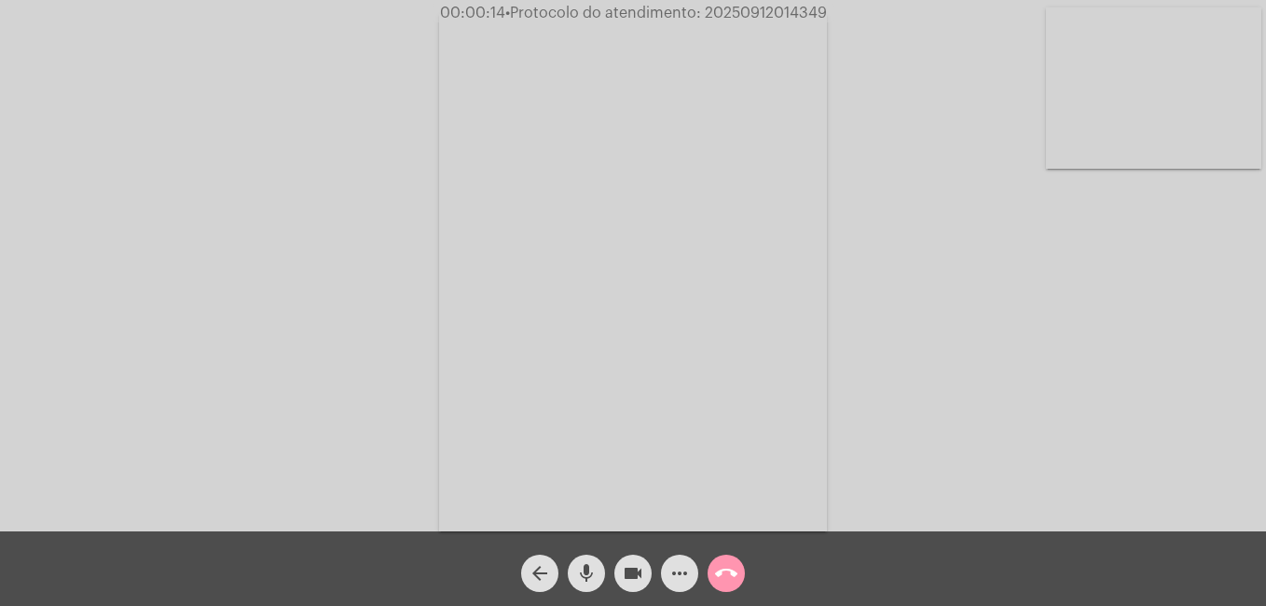
click at [676, 579] on mat-icon "more_horiz" at bounding box center [679, 573] width 22 height 22
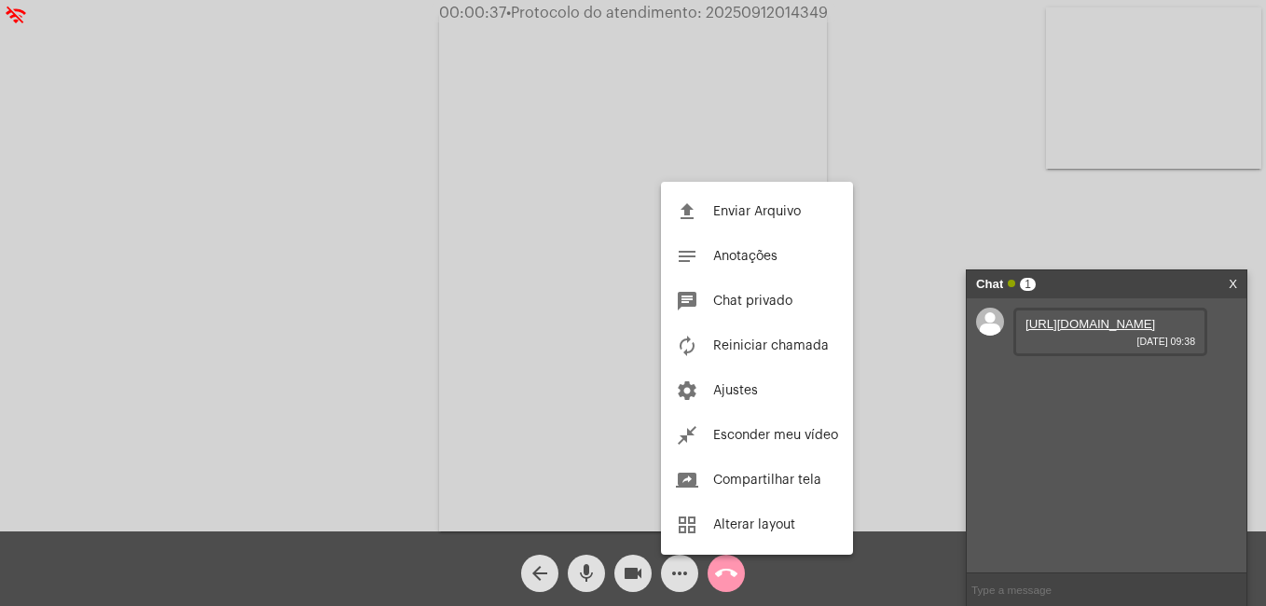
click at [668, 576] on div at bounding box center [633, 303] width 1266 height 606
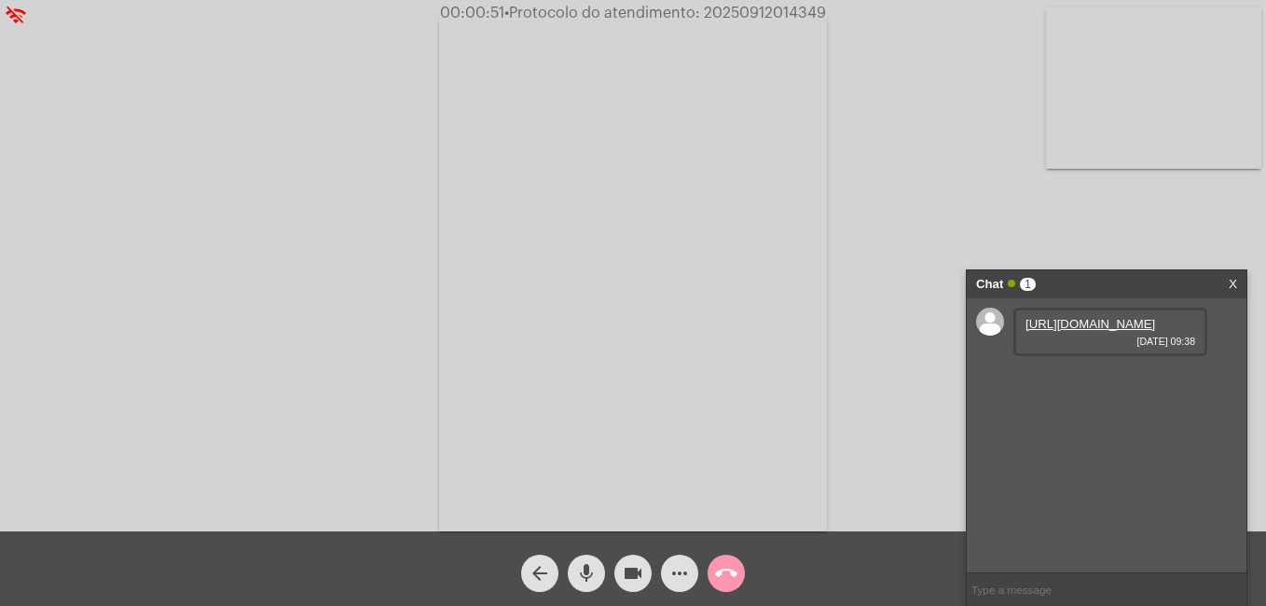
click at [1043, 331] on link "[URL][DOMAIN_NAME]" at bounding box center [1090, 324] width 130 height 14
click at [1058, 384] on link "[URL][DOMAIN_NAME]" at bounding box center [1090, 377] width 130 height 14
click at [1102, 437] on link "[URL][DOMAIN_NAME]" at bounding box center [1090, 430] width 130 height 14
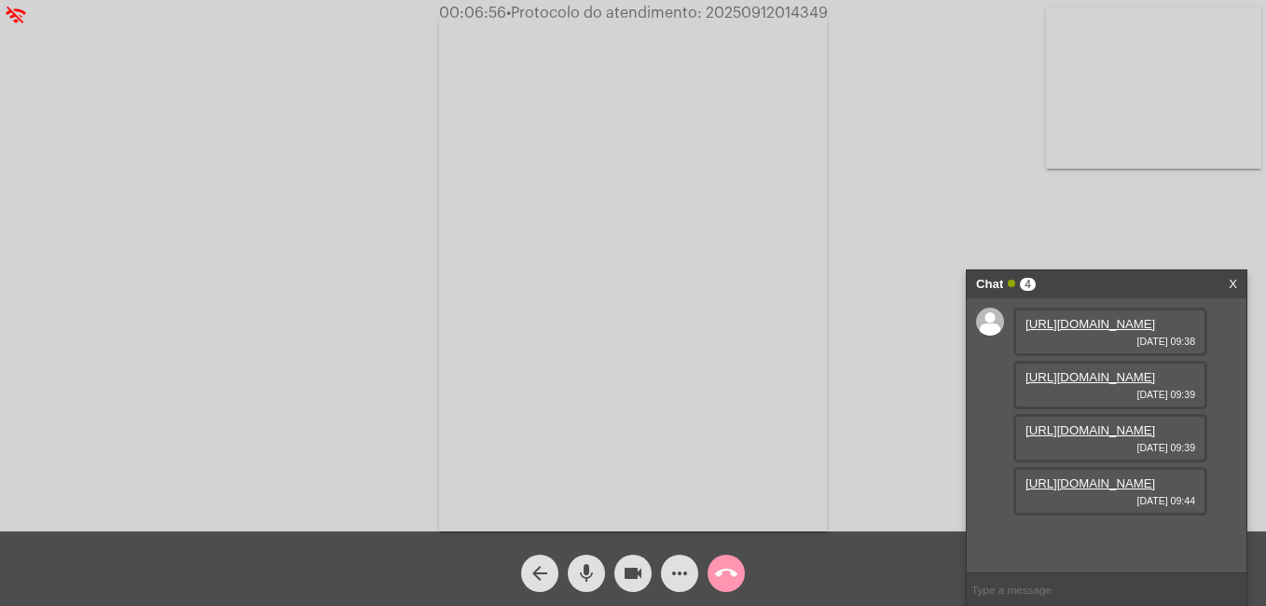
scroll to position [111, 0]
click at [1114, 434] on link "[URL][DOMAIN_NAME]" at bounding box center [1090, 430] width 130 height 14
click at [1093, 490] on link "[URL][DOMAIN_NAME]" at bounding box center [1090, 483] width 130 height 14
click at [623, 583] on mat-icon "videocam" at bounding box center [633, 573] width 22 height 22
click at [592, 578] on mat-icon "mic" at bounding box center [586, 573] width 22 height 22
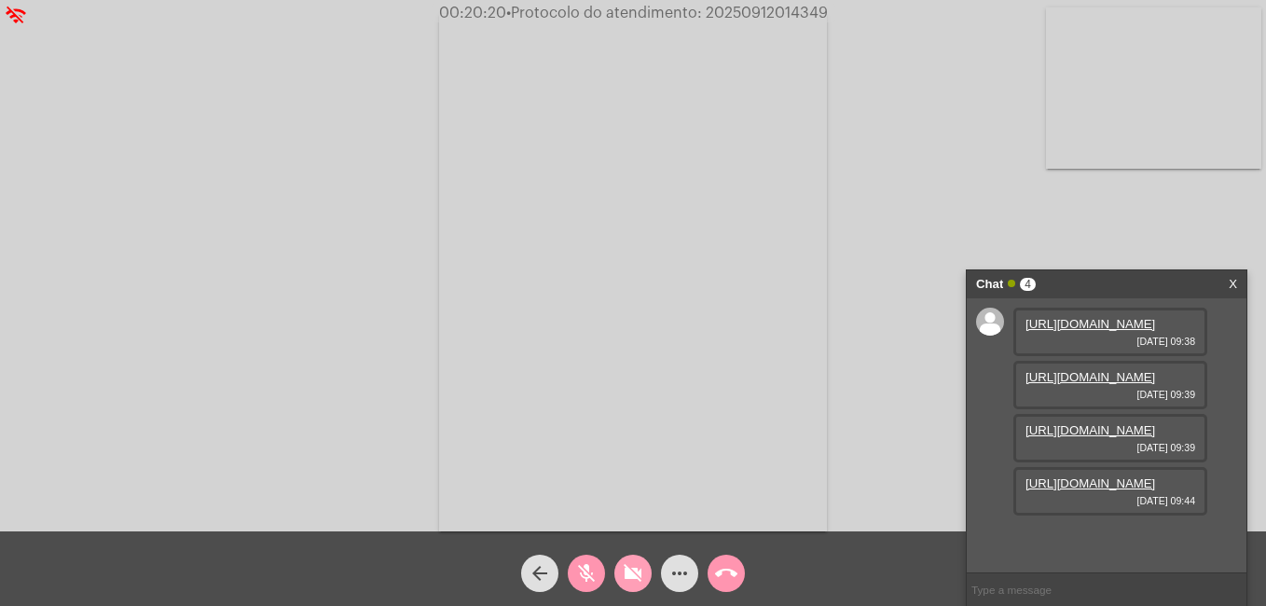
click at [636, 574] on mat-icon "videocam_off" at bounding box center [633, 573] width 22 height 22
click at [588, 576] on mat-icon "mic_off" at bounding box center [586, 573] width 22 height 22
click at [691, 571] on button "more_horiz" at bounding box center [679, 572] width 37 height 37
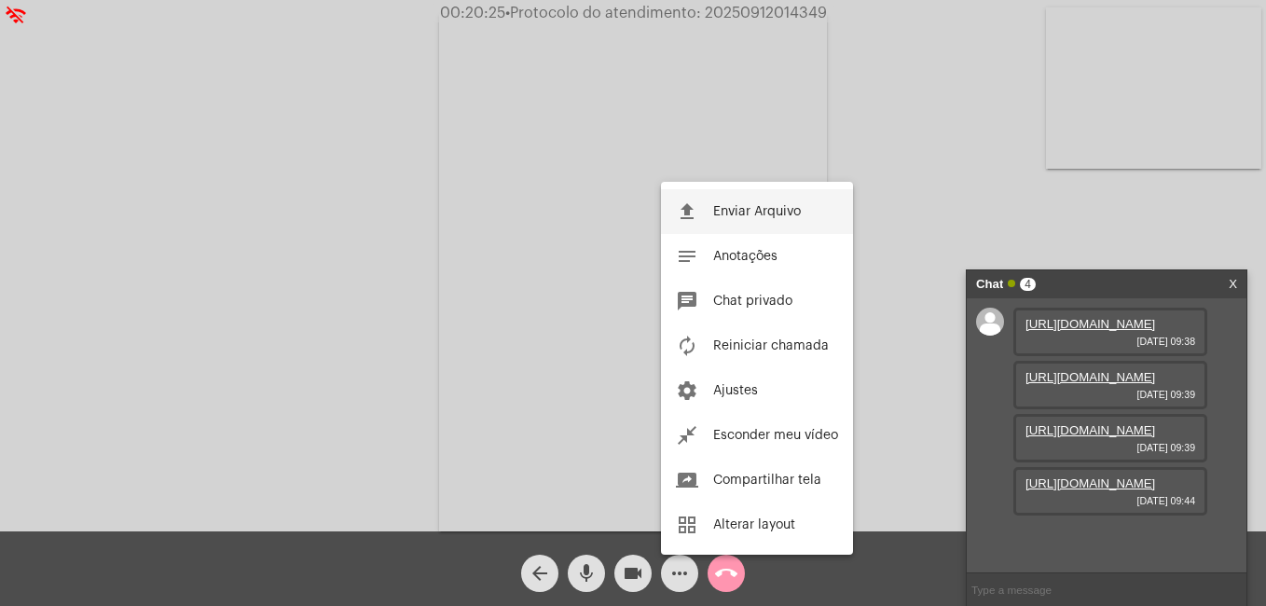
click at [741, 212] on span "Enviar Arquivo" at bounding box center [757, 211] width 88 height 13
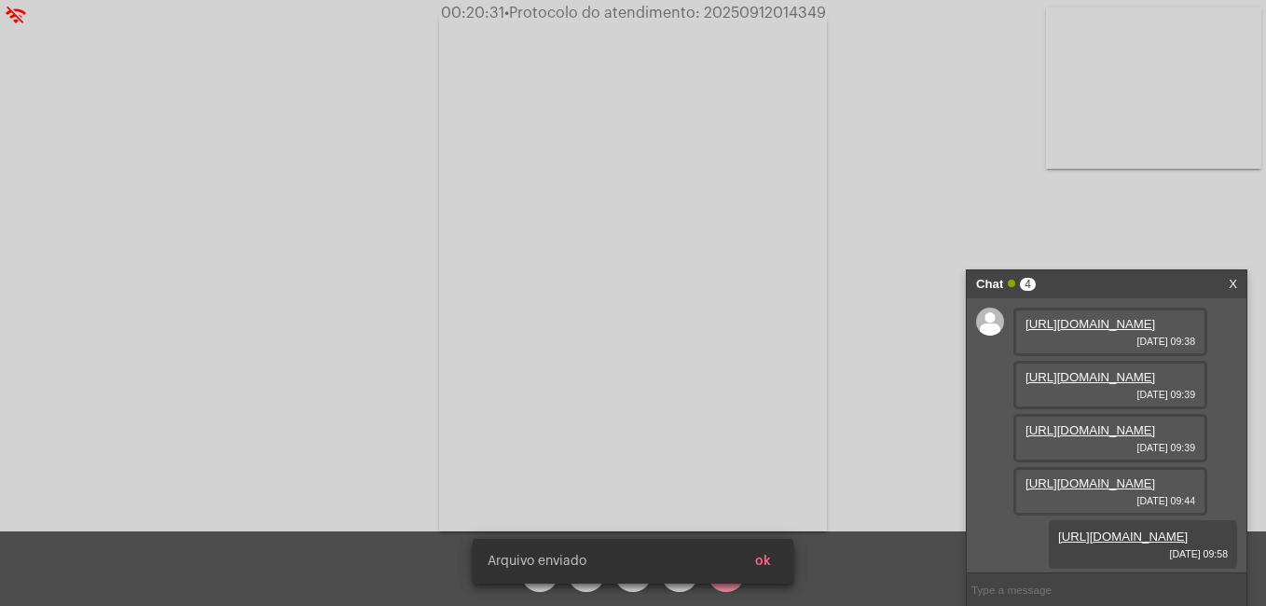
scroll to position [206, 0]
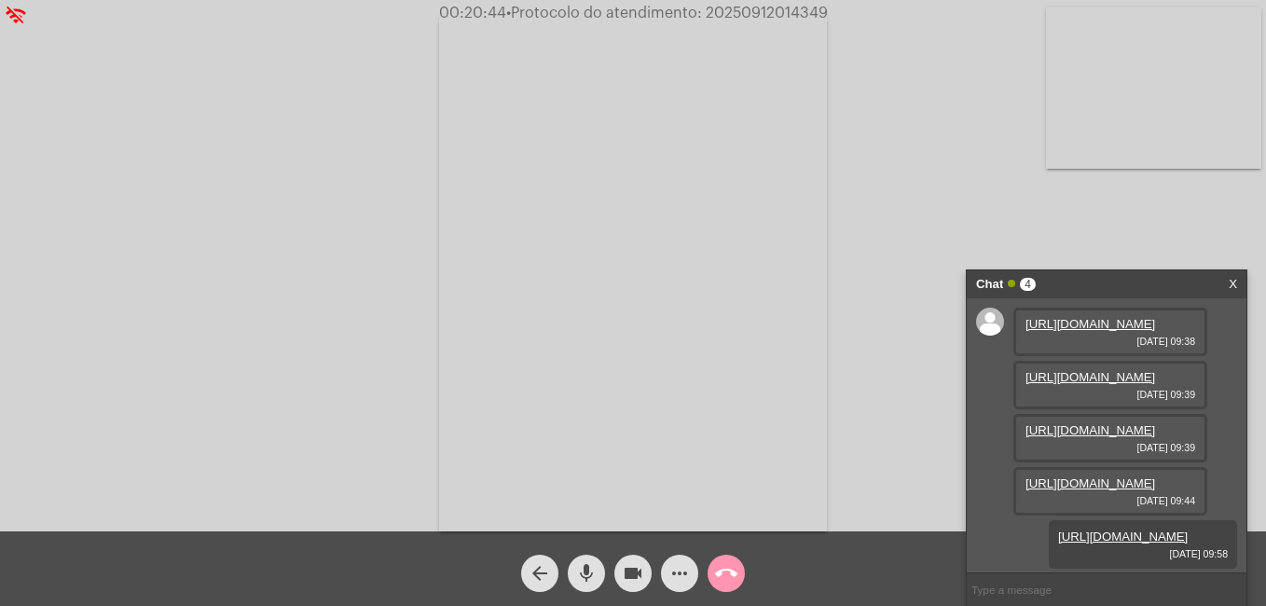
click at [724, 567] on mat-icon "call_end" at bounding box center [726, 573] width 22 height 22
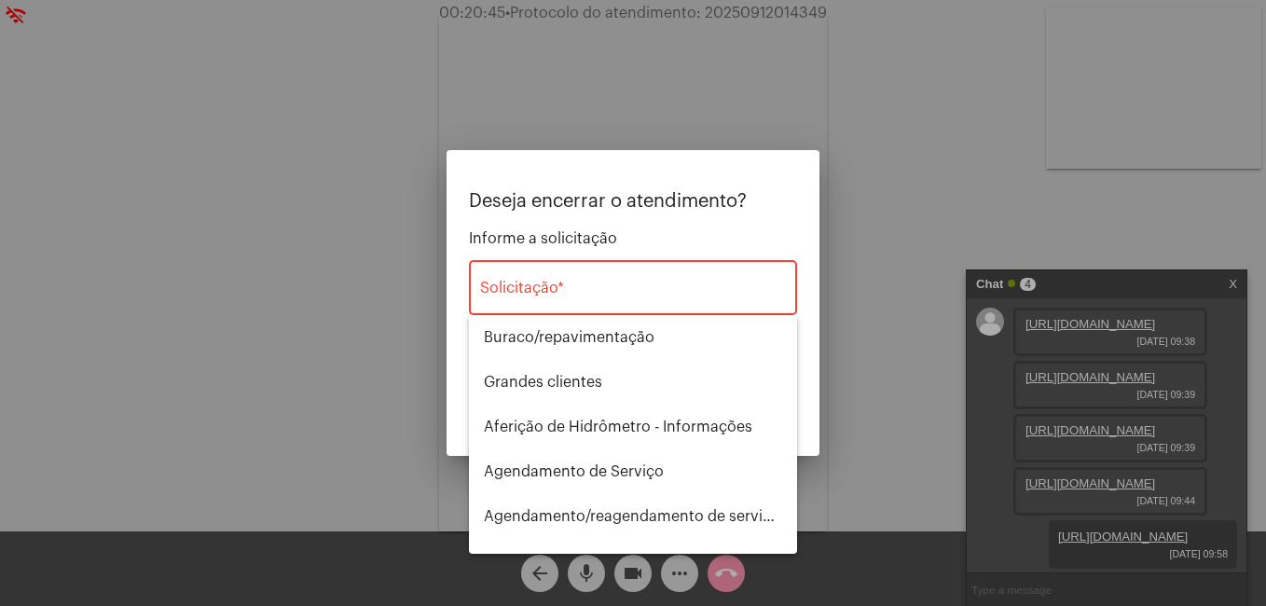
click at [618, 278] on div "Solicitação *" at bounding box center [633, 285] width 306 height 59
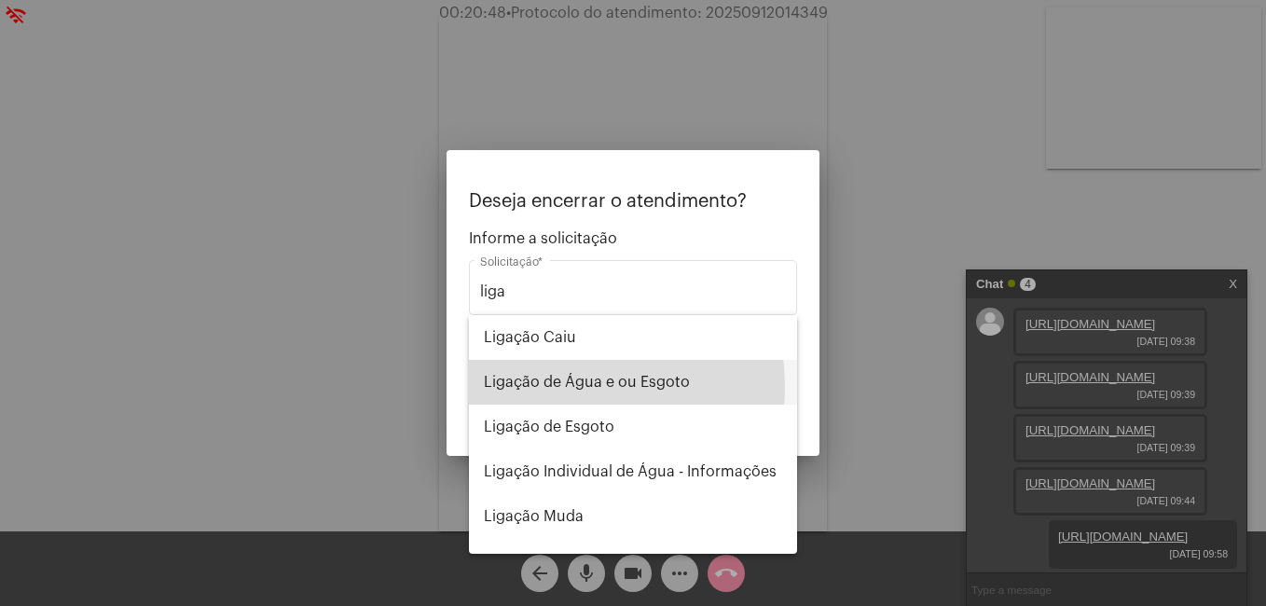
click at [586, 386] on span "Ligação de Água e ou Esgoto" at bounding box center [633, 382] width 298 height 45
type input "Ligação de Água e ou Esgoto"
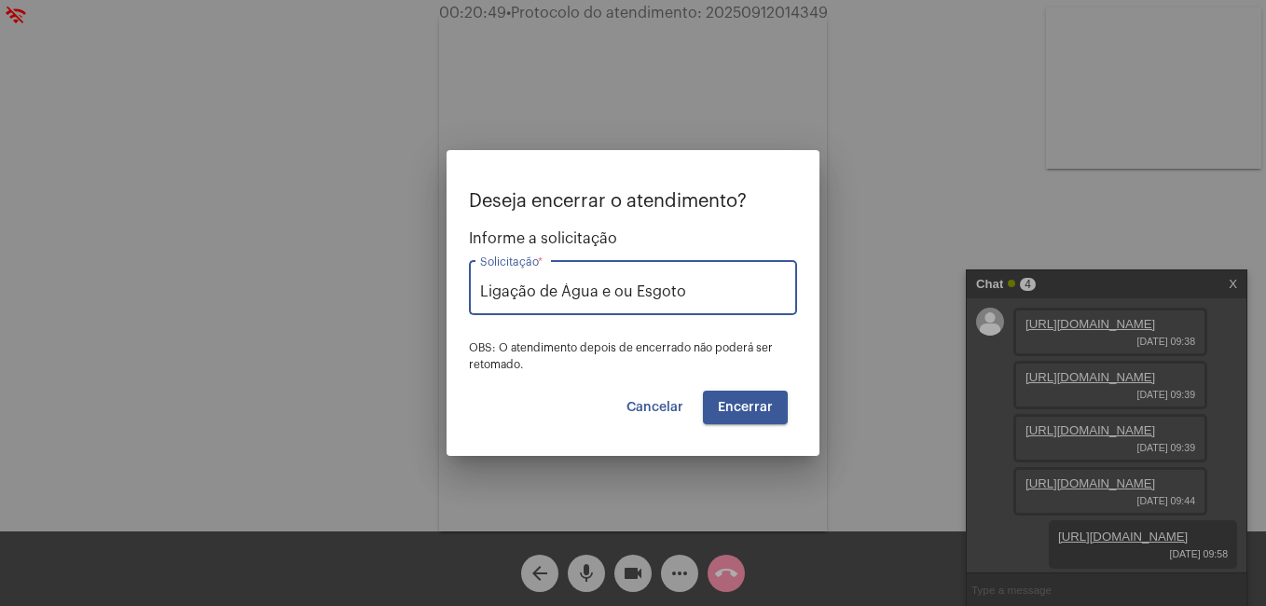
click at [732, 404] on span "Encerrar" at bounding box center [745, 407] width 55 height 13
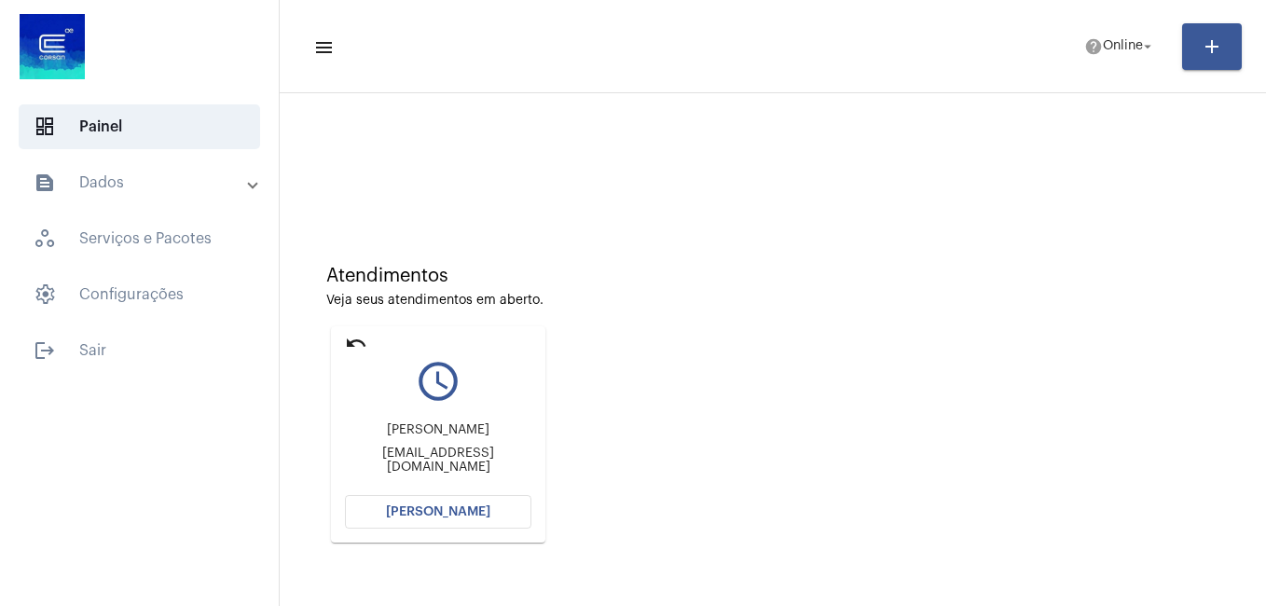
click at [459, 509] on span "[PERSON_NAME]" at bounding box center [438, 511] width 104 height 13
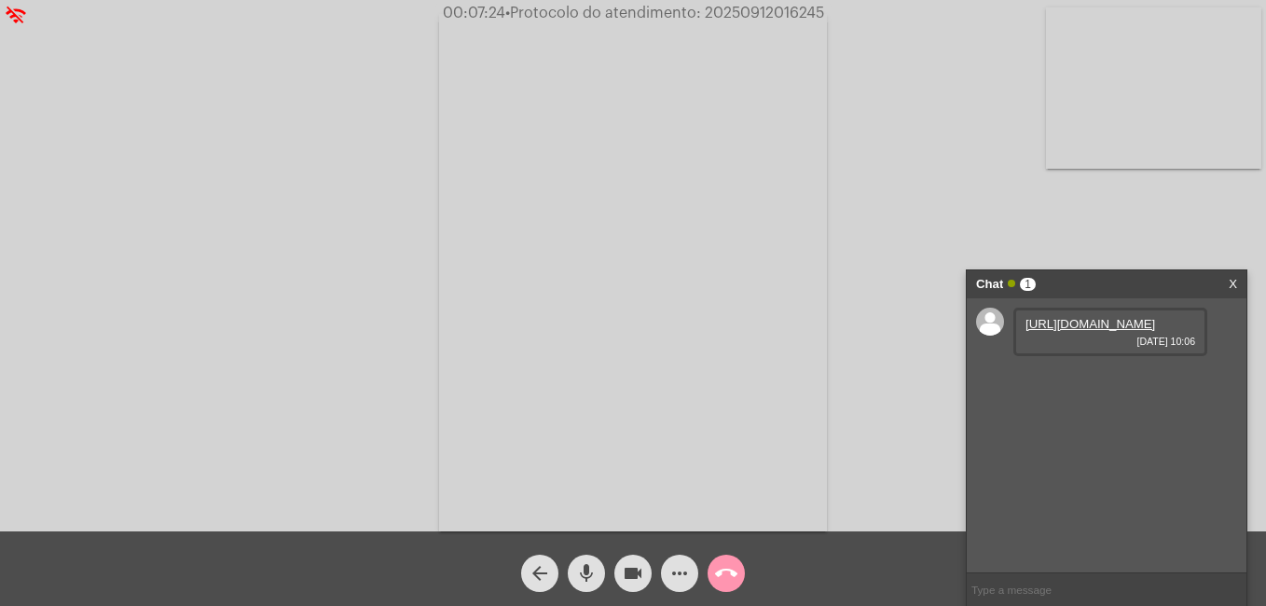
click at [1095, 331] on link "[URL][DOMAIN_NAME]" at bounding box center [1090, 324] width 130 height 14
click at [1034, 592] on input "text" at bounding box center [1106, 589] width 280 height 33
paste input "92.802.784/0001-90"
type input "92.802.784/0001-90"
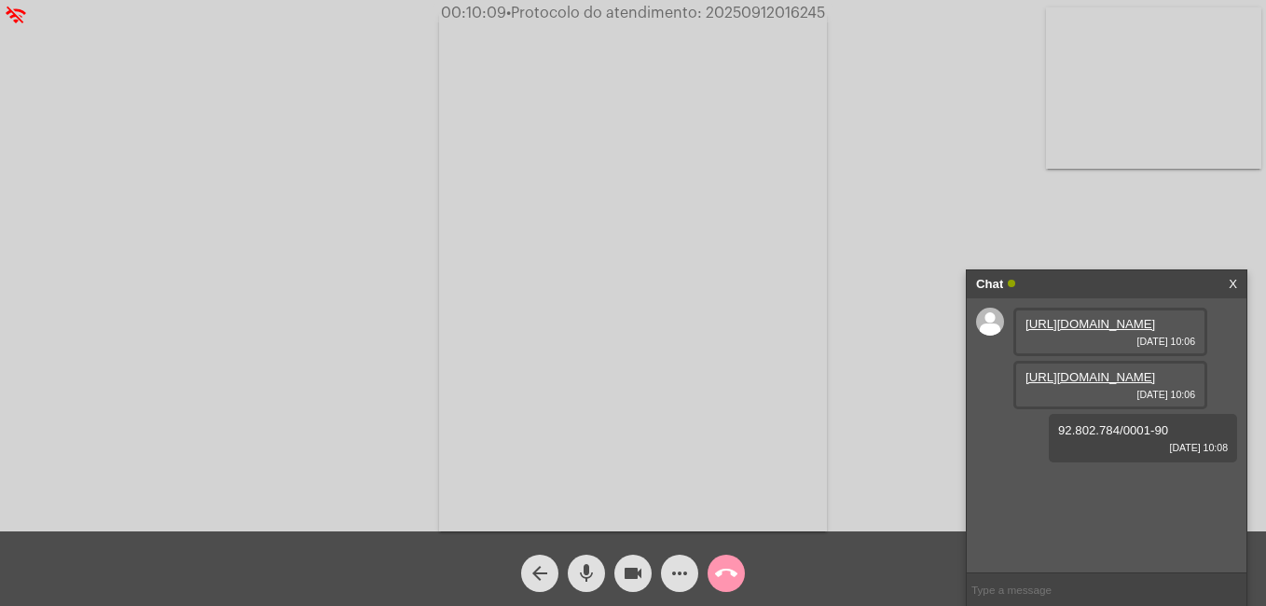
click at [728, 580] on mat-icon "call_end" at bounding box center [726, 573] width 22 height 22
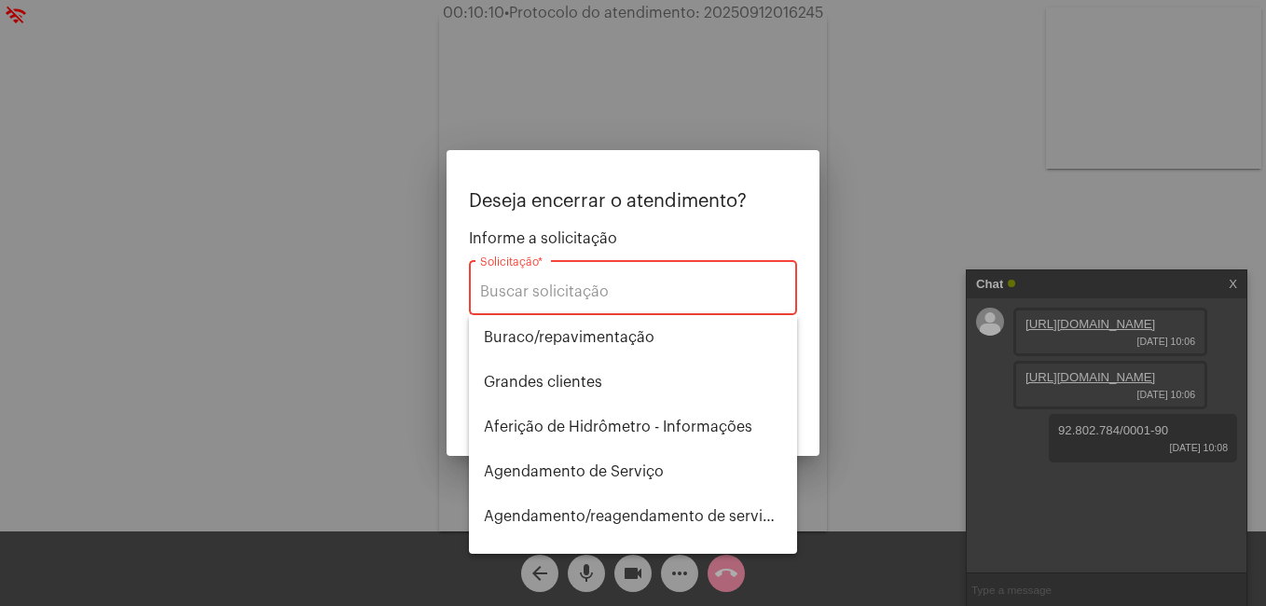
click at [609, 281] on div "Solicitação *" at bounding box center [633, 285] width 306 height 59
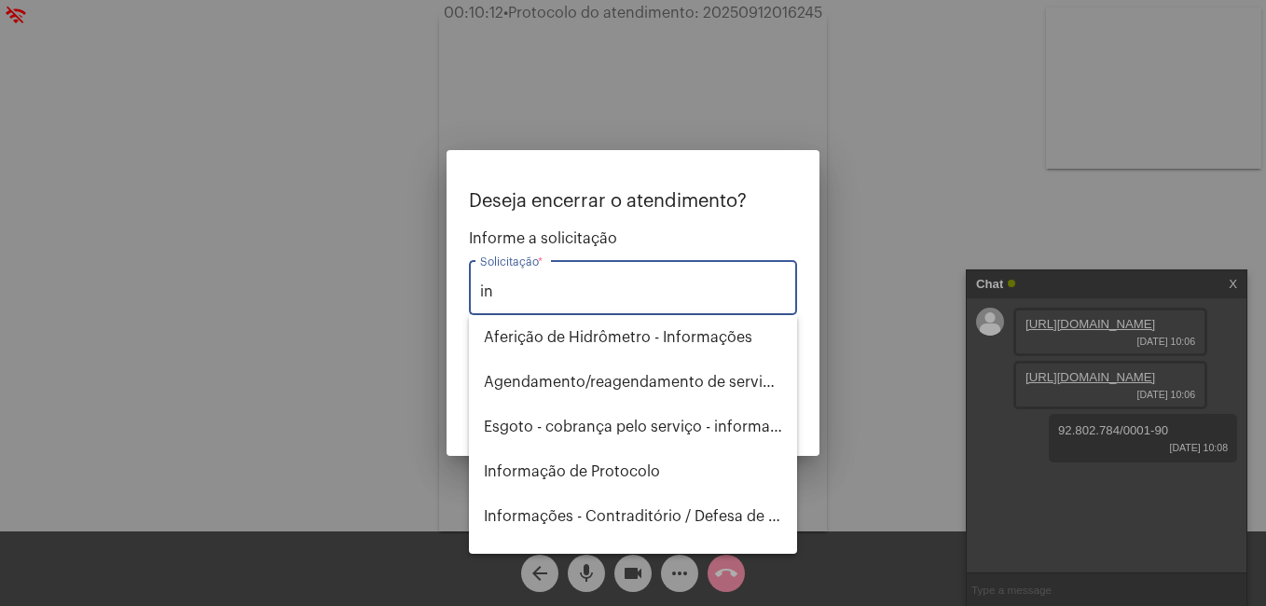
type input "i"
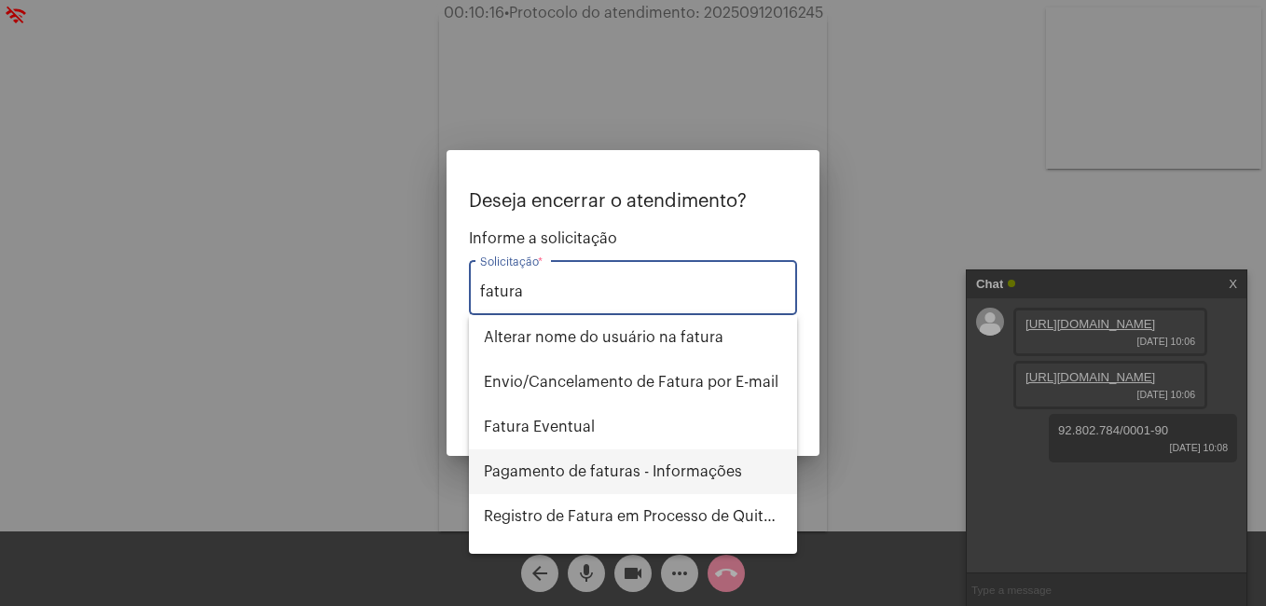
click at [642, 465] on span "Pagamento de faturas - Informações" at bounding box center [633, 471] width 298 height 45
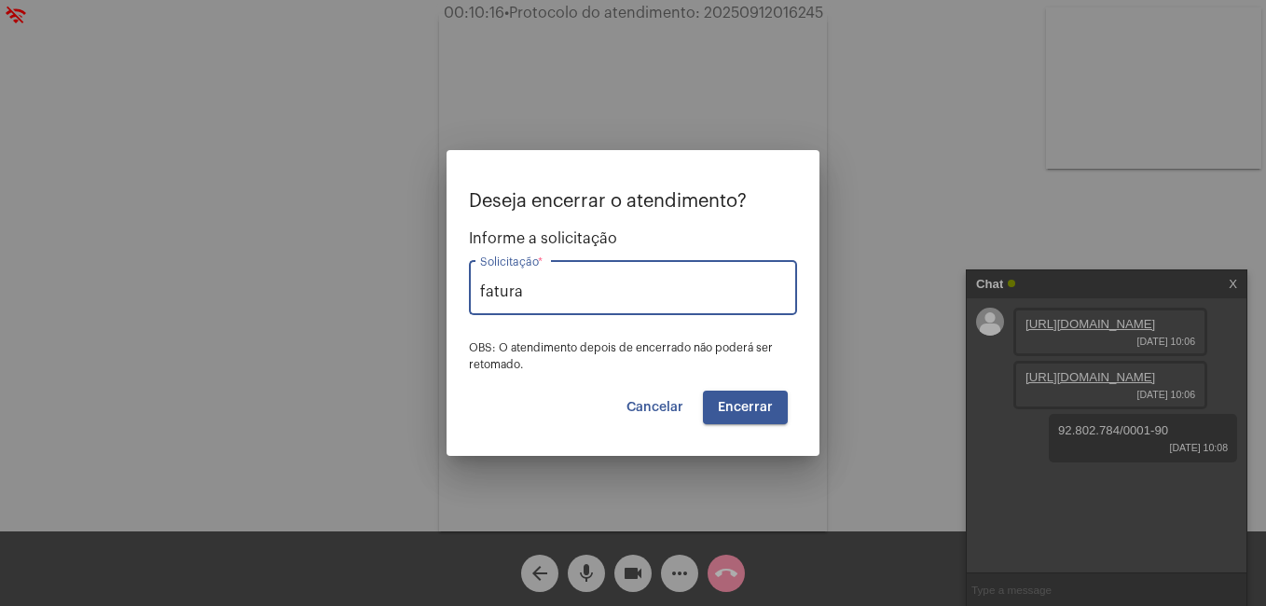
type input "Pagamento de faturas - Informações"
click at [741, 408] on span "Encerrar" at bounding box center [745, 407] width 55 height 13
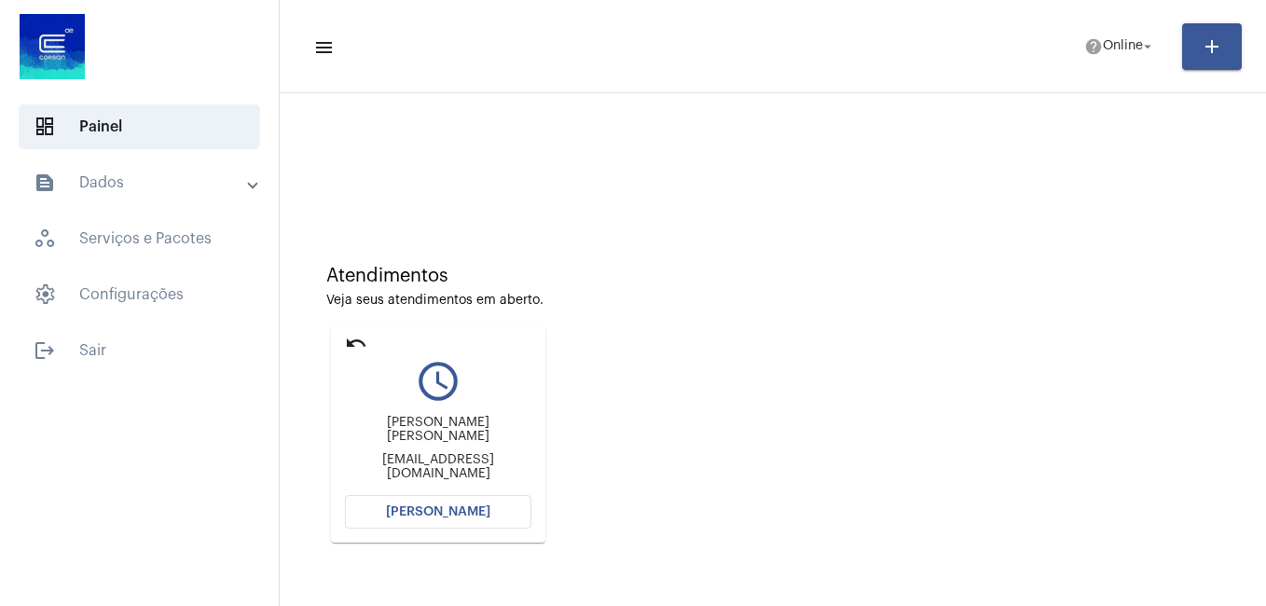
click at [471, 518] on button "[PERSON_NAME]" at bounding box center [438, 512] width 186 height 34
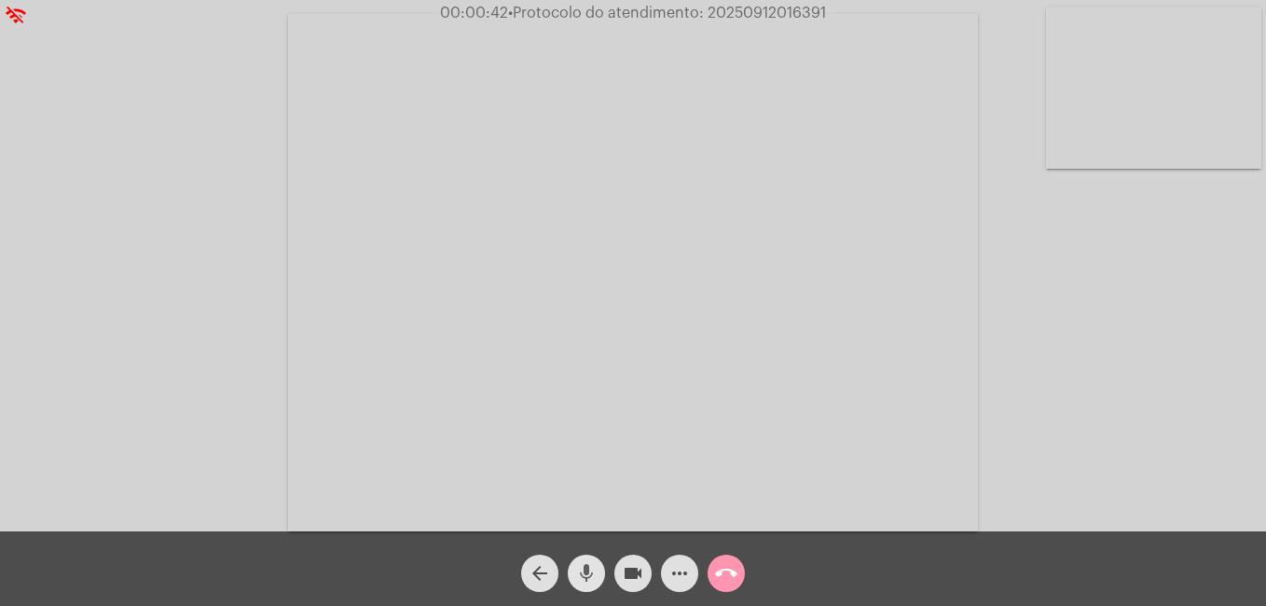
click at [581, 577] on mat-icon "mic" at bounding box center [586, 573] width 22 height 22
click at [591, 579] on mat-icon "mic_off" at bounding box center [586, 573] width 22 height 22
click at [582, 563] on mat-icon "mic" at bounding box center [586, 573] width 22 height 22
click at [592, 567] on mat-icon "mic_off" at bounding box center [586, 573] width 22 height 22
click at [688, 568] on mat-icon "more_horiz" at bounding box center [679, 573] width 22 height 22
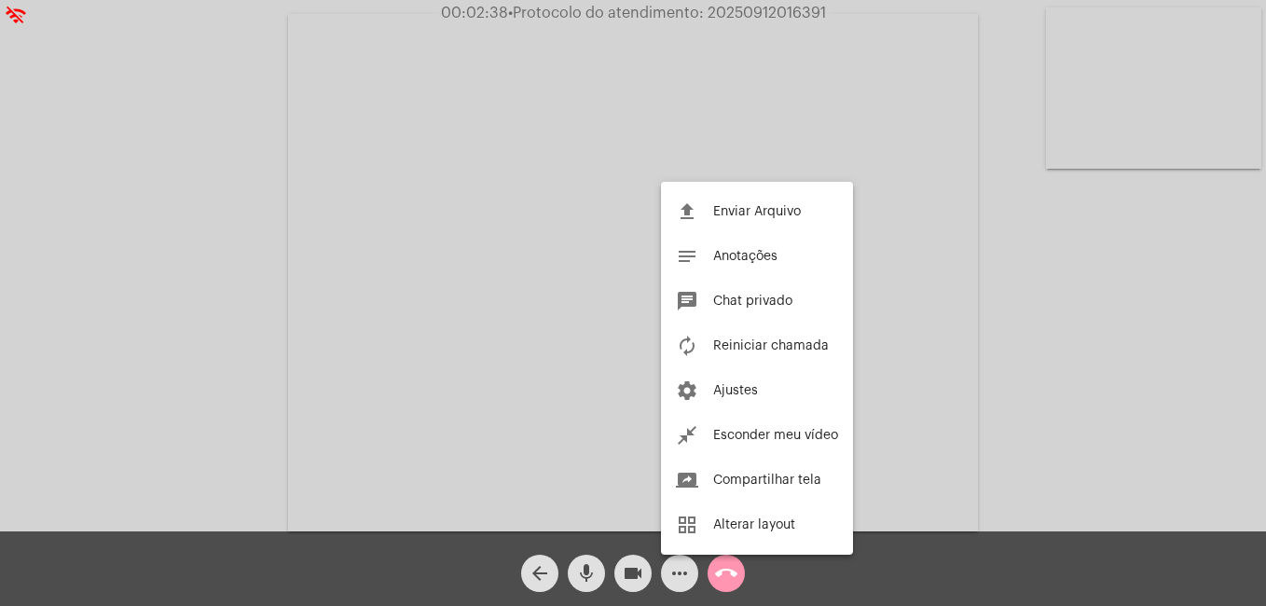
click at [678, 582] on div at bounding box center [633, 303] width 1266 height 606
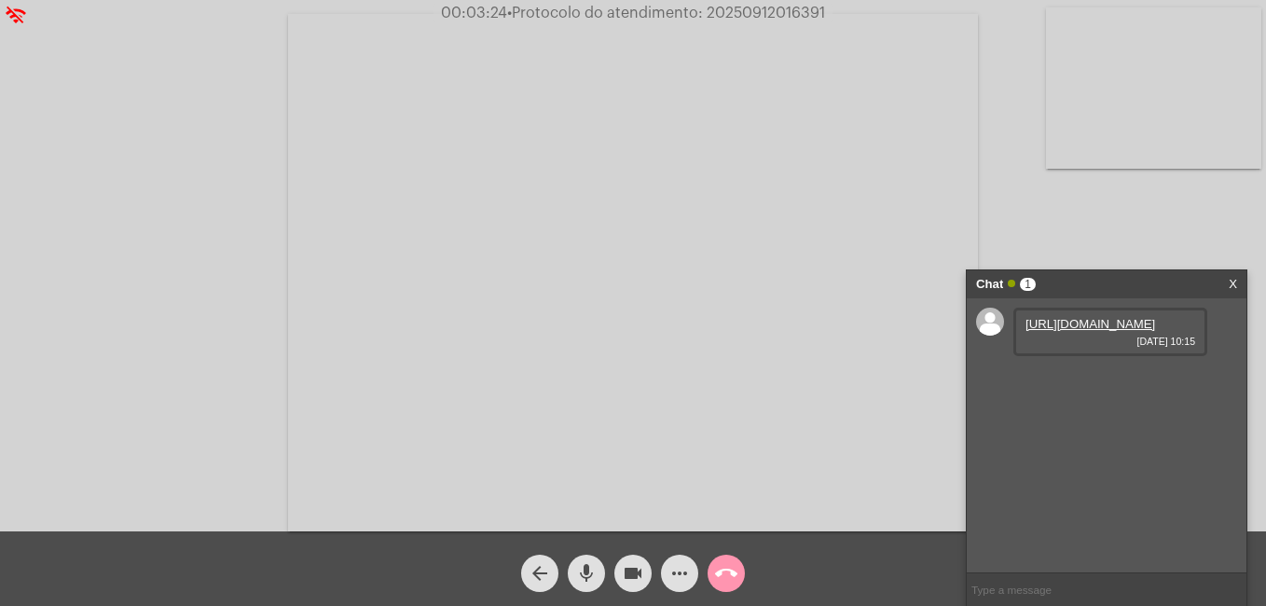
click at [1087, 331] on link "[URL][DOMAIN_NAME]" at bounding box center [1090, 324] width 130 height 14
click at [731, 579] on mat-icon "call_end" at bounding box center [726, 573] width 22 height 22
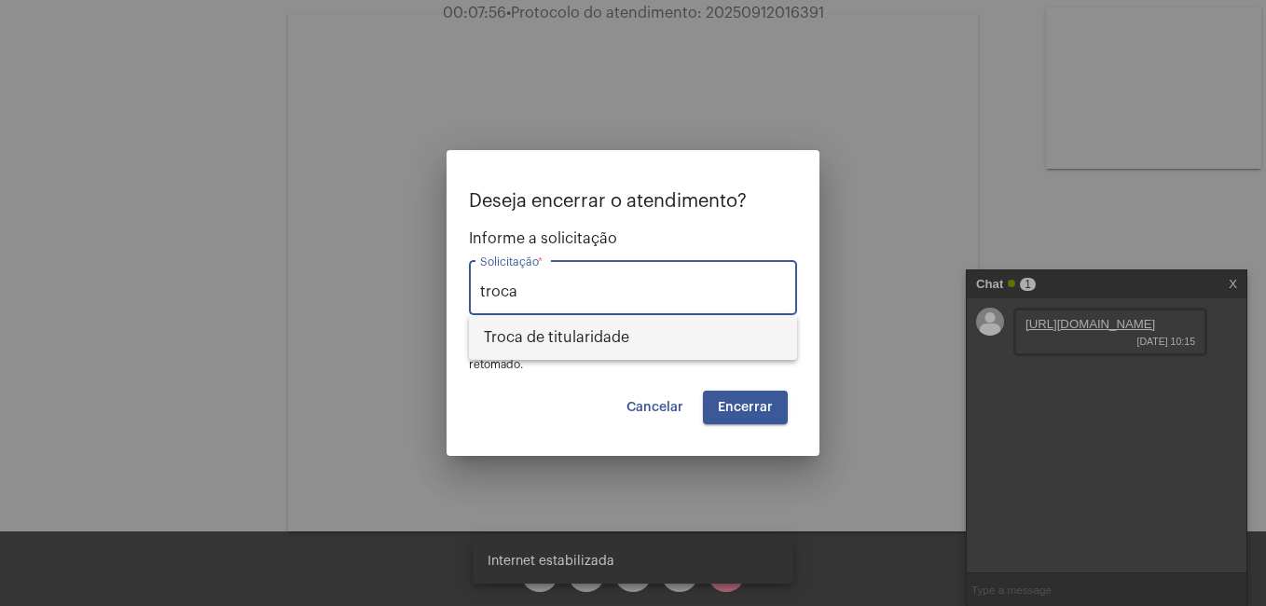
click at [730, 324] on span "Troca de titularidade" at bounding box center [633, 337] width 298 height 45
type input "Troca de titularidade"
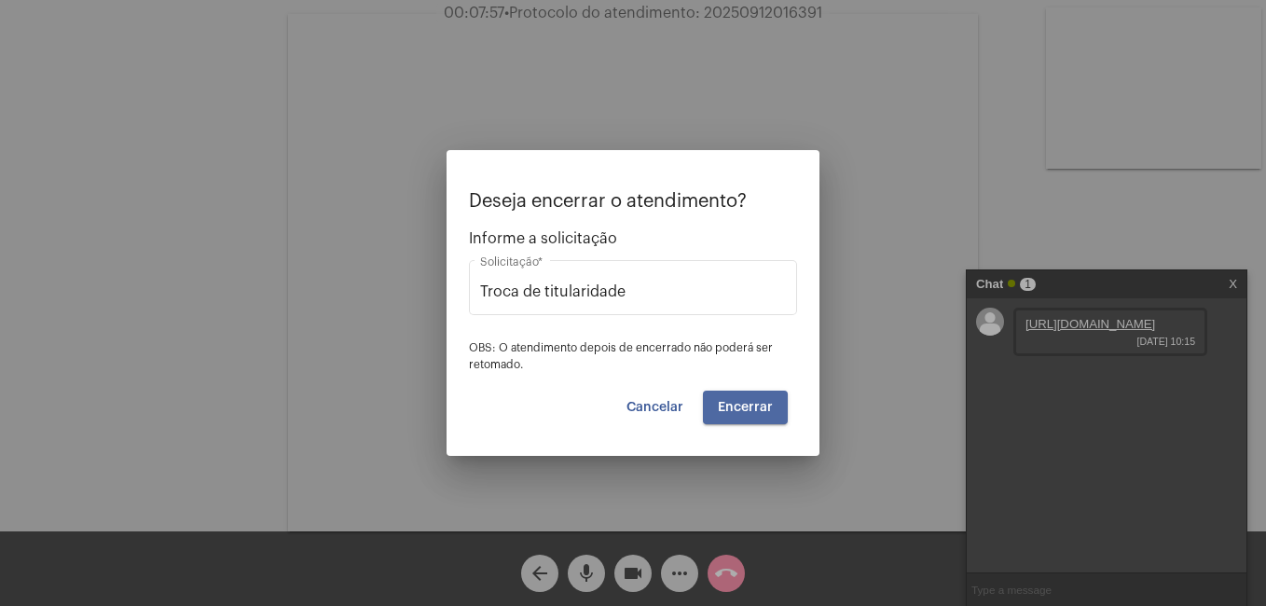
click at [757, 411] on span "Encerrar" at bounding box center [745, 407] width 55 height 13
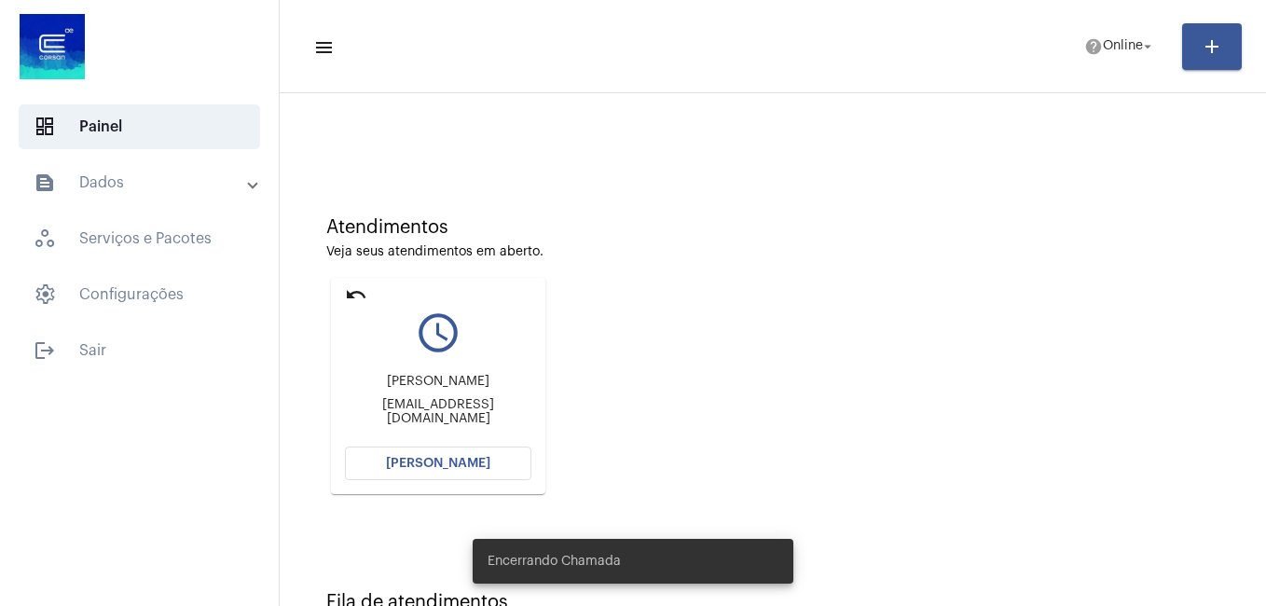
scroll to position [92, 0]
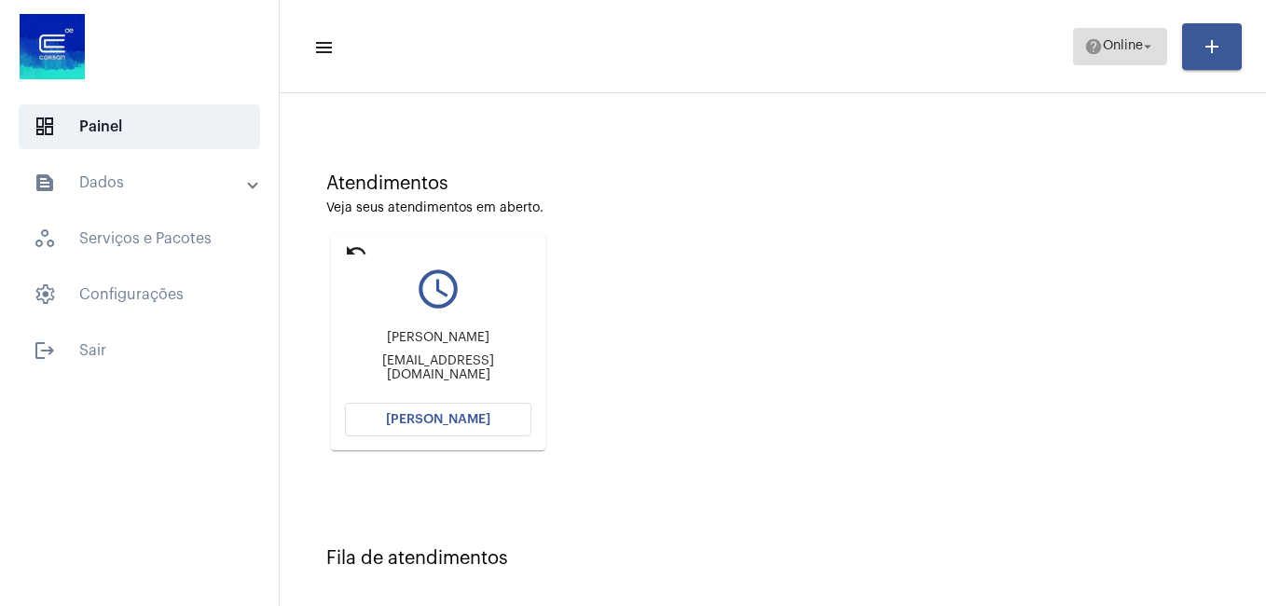
click at [1114, 48] on span "Online" at bounding box center [1122, 46] width 40 height 13
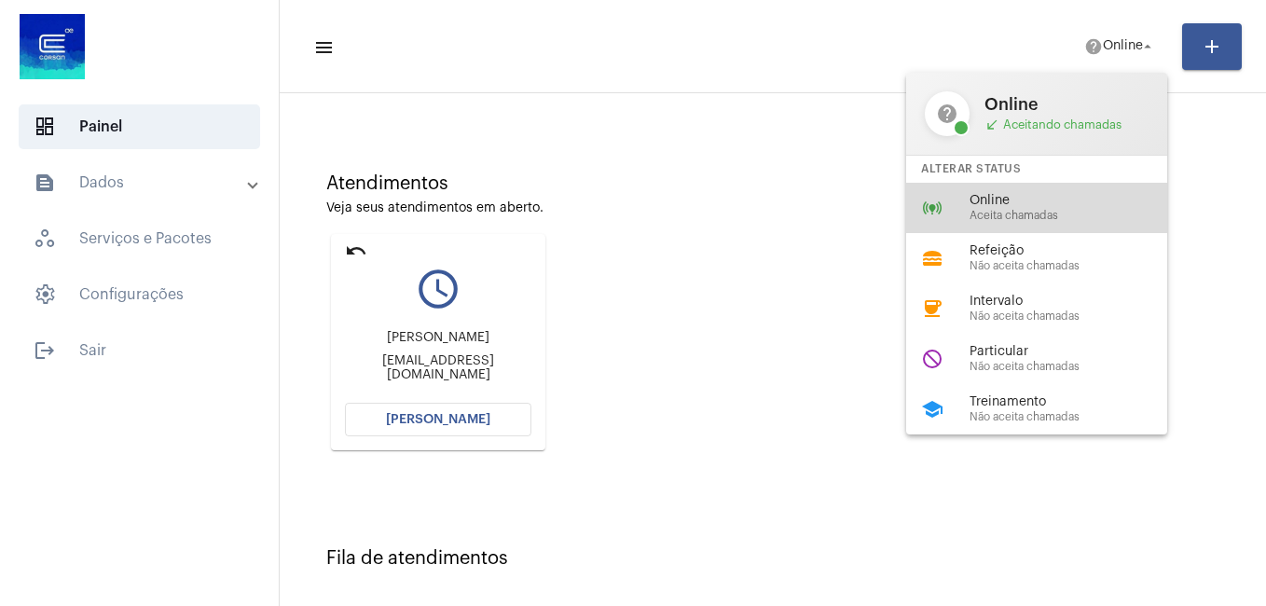
click at [1010, 203] on span "Online" at bounding box center [1075, 201] width 212 height 14
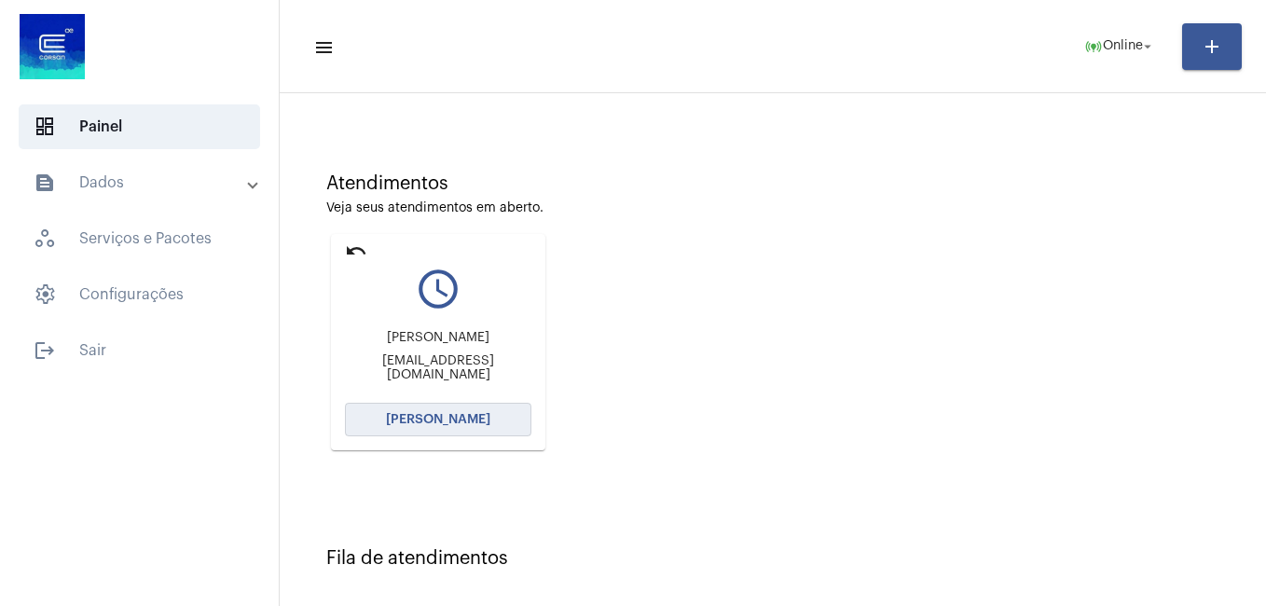
click at [494, 432] on button "[PERSON_NAME]" at bounding box center [438, 420] width 186 height 34
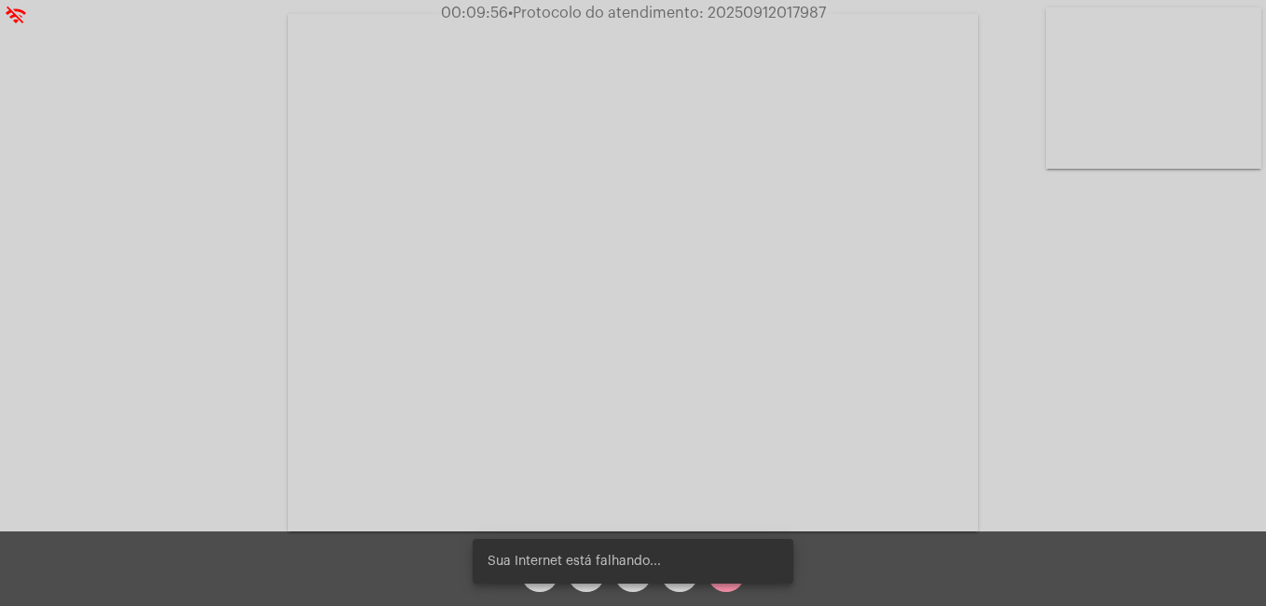
click at [680, 588] on div "Sua Internet está falhando..." at bounding box center [632, 560] width 365 height 89
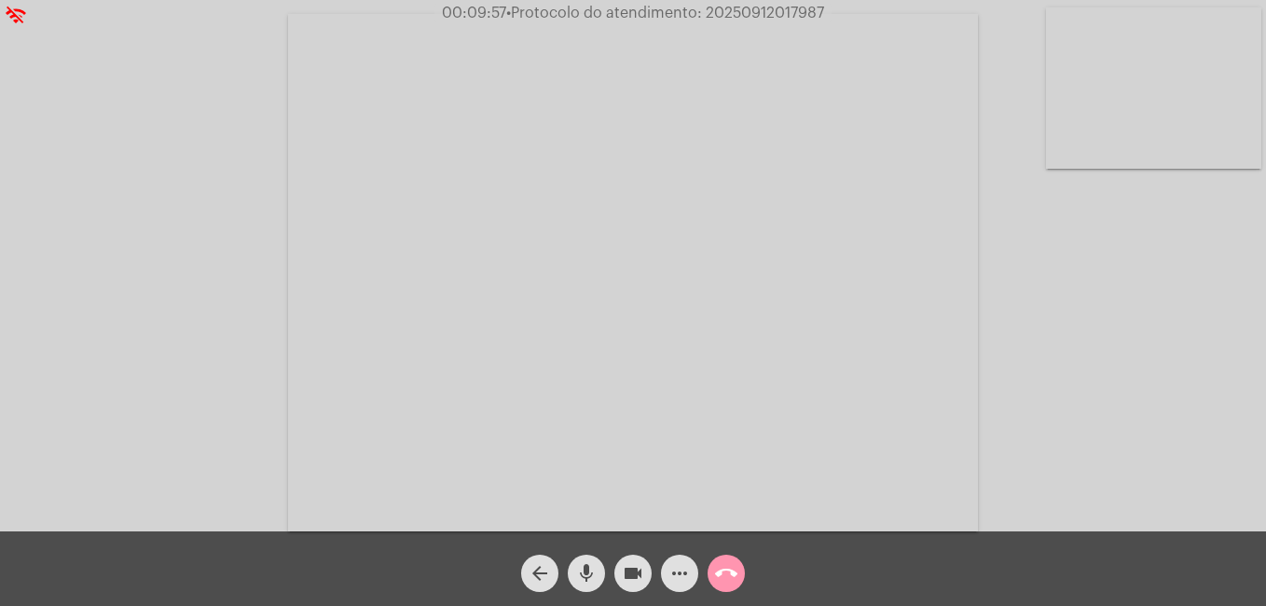
click at [680, 588] on span "more_horiz" at bounding box center [679, 572] width 22 height 37
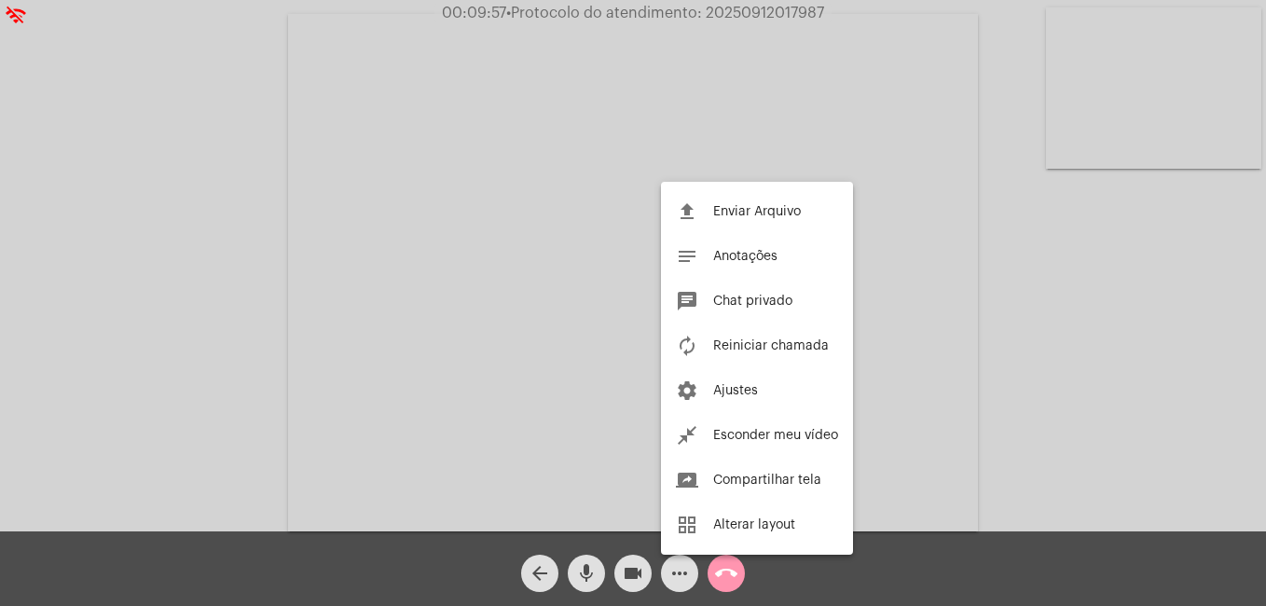
click at [732, 308] on button "chat Chat privado" at bounding box center [757, 301] width 192 height 45
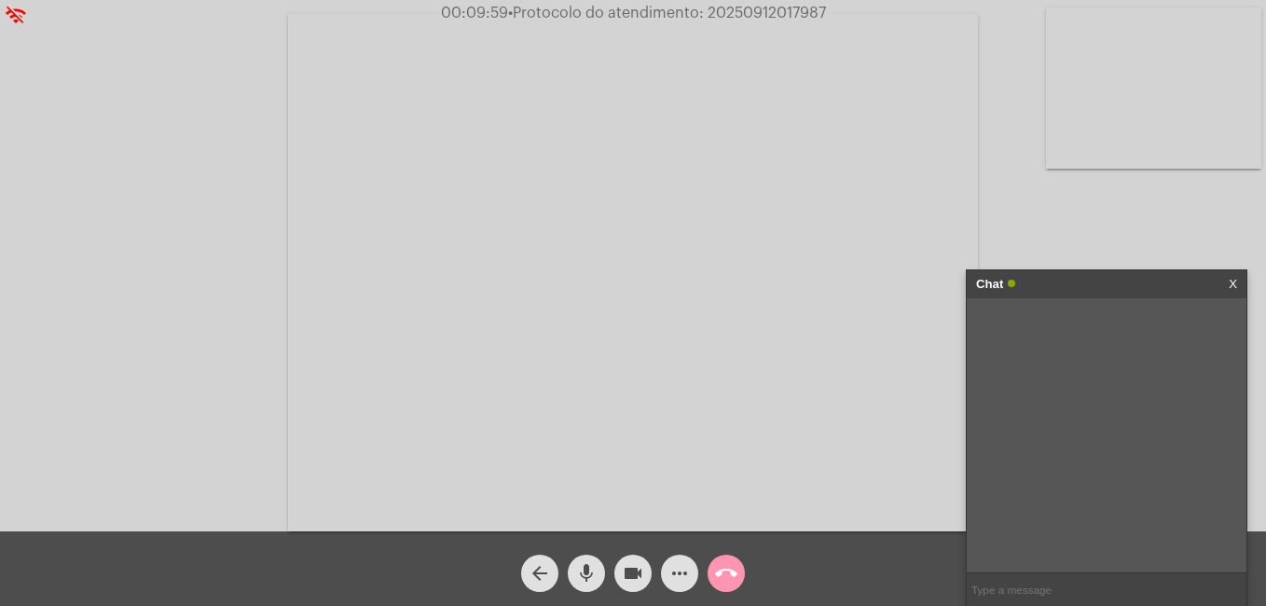
click at [1060, 588] on input "text" at bounding box center [1106, 589] width 280 height 33
paste input "3355561"
type input "3355561"
click at [1013, 588] on input "text" at bounding box center [1106, 589] width 280 height 33
click at [1234, 285] on link "X" at bounding box center [1232, 284] width 8 height 28
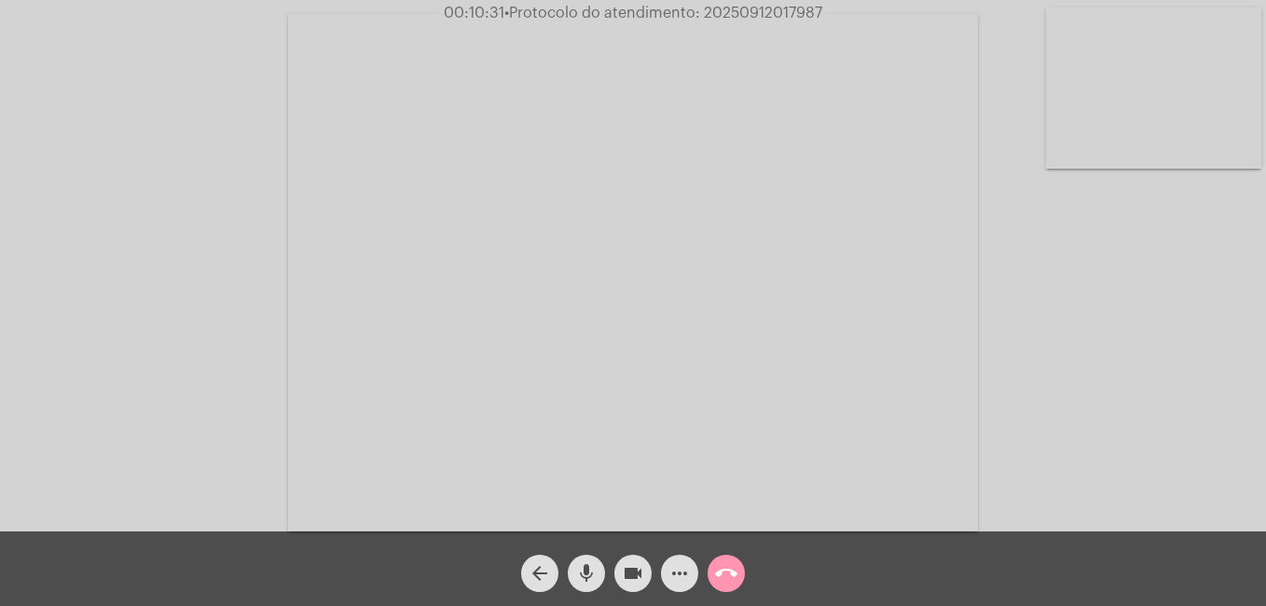
drag, startPoint x: 705, startPoint y: 14, endPoint x: 820, endPoint y: 13, distance: 115.6
click at [820, 13] on span "• Protocolo do atendimento: 20250912017987" at bounding box center [663, 13] width 318 height 15
click at [725, 578] on mat-icon "call_end" at bounding box center [726, 573] width 22 height 22
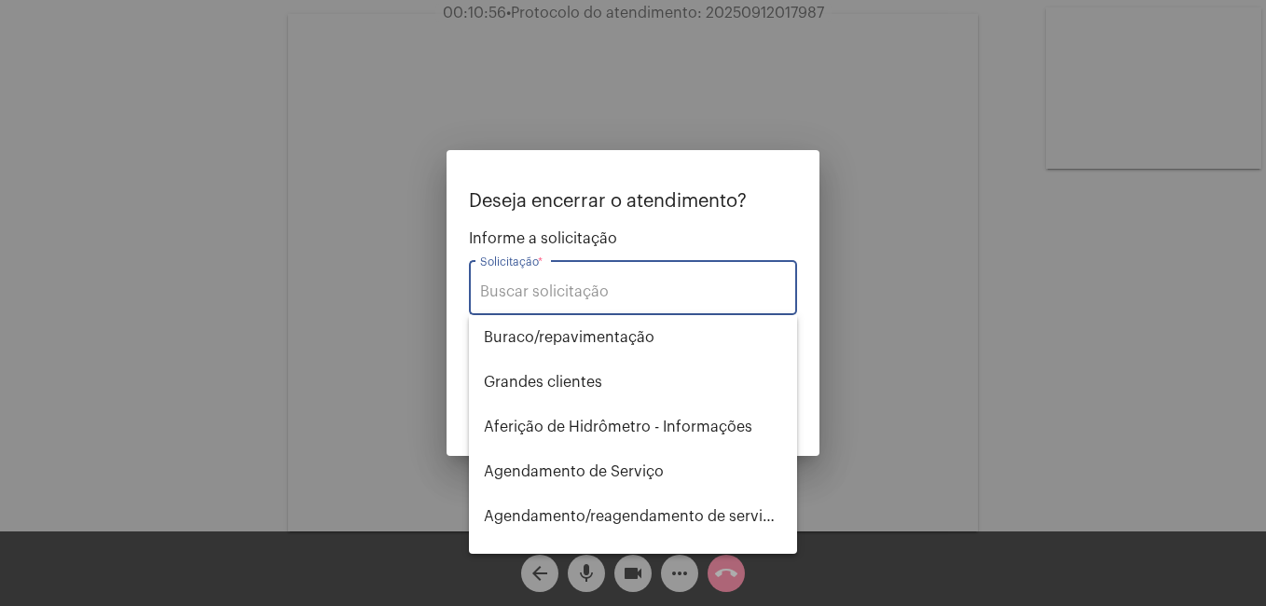
click at [621, 297] on input "Solicitação *" at bounding box center [633, 291] width 306 height 17
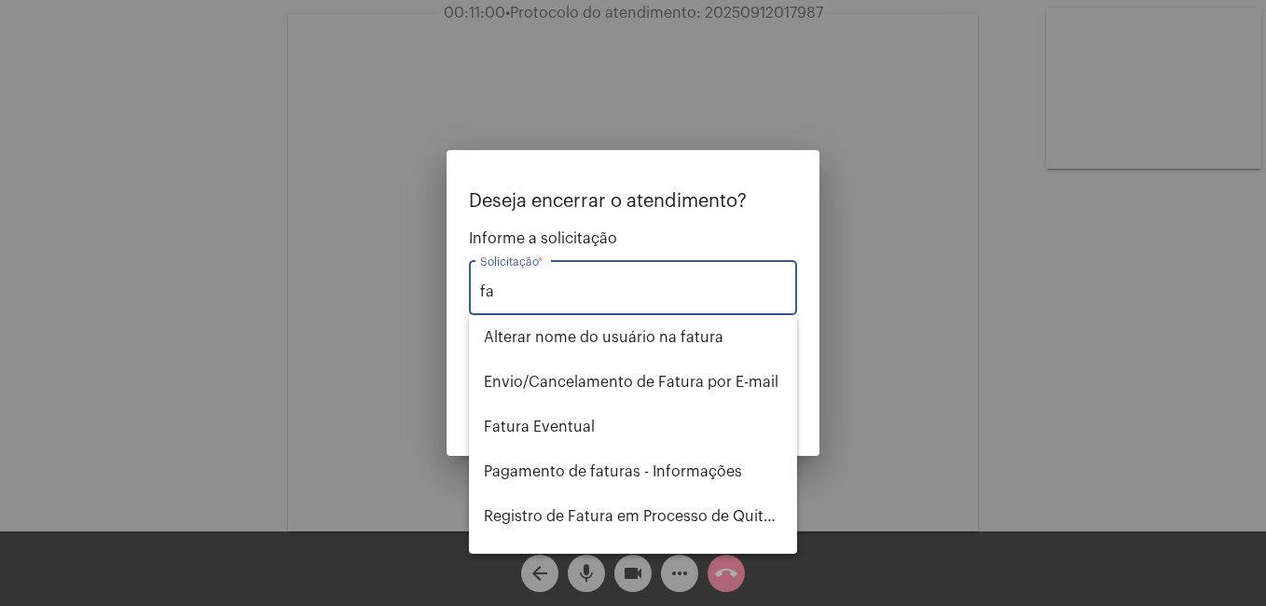
type input "f"
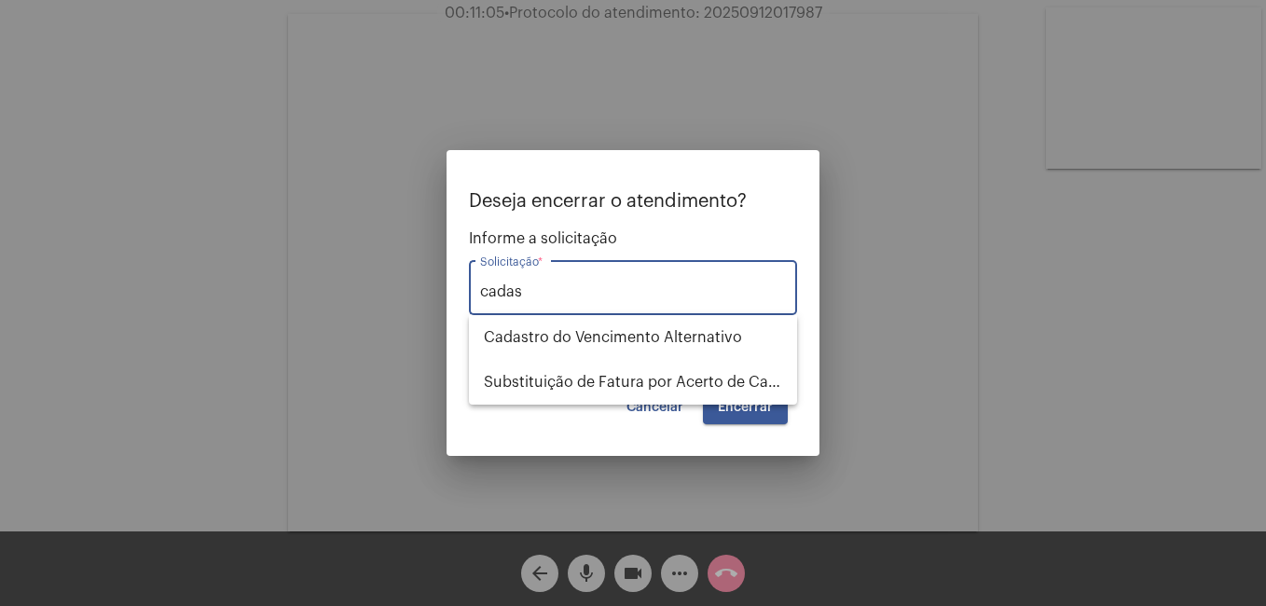
click at [571, 293] on input "cadas" at bounding box center [633, 291] width 306 height 17
click at [589, 325] on span "Cadastro do Vencimento Alternativo" at bounding box center [633, 337] width 298 height 45
type input "Cadastro do Vencimento Alternativo"
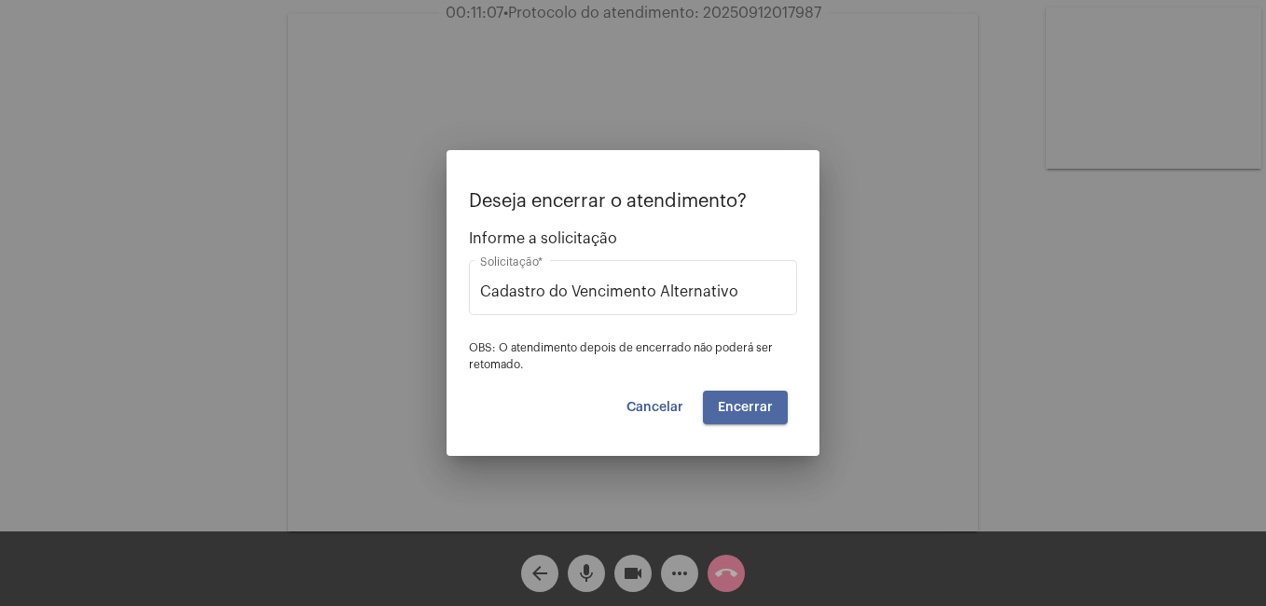
click at [751, 397] on button "Encerrar" at bounding box center [745, 407] width 85 height 34
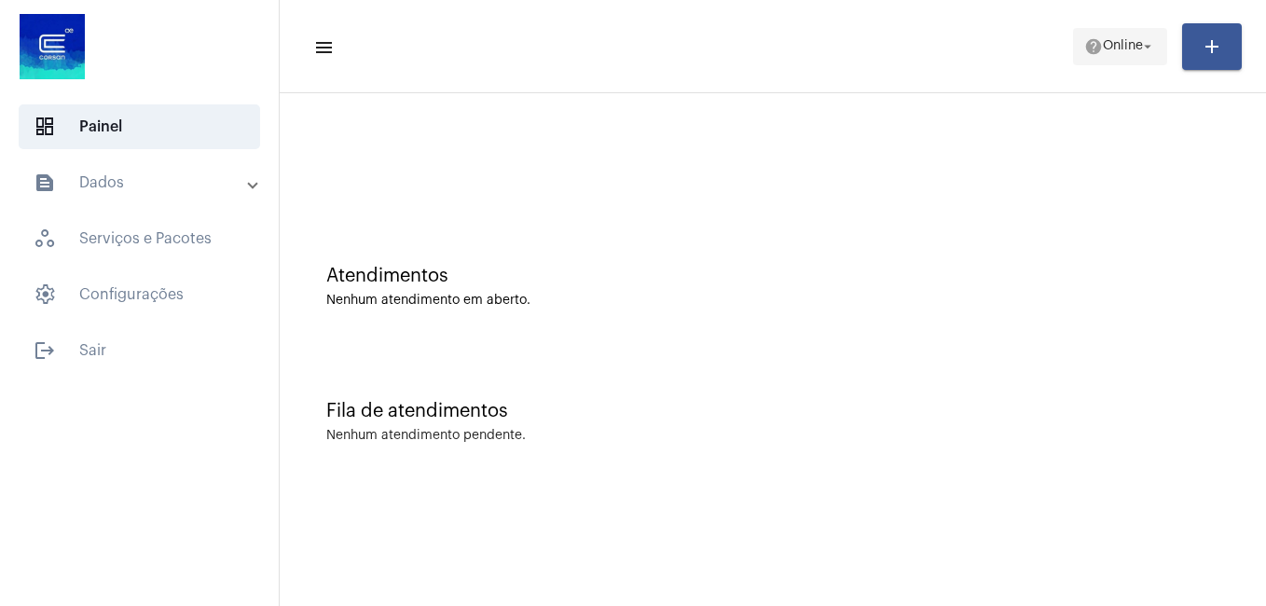
click at [1099, 53] on span "help Online arrow_drop_down" at bounding box center [1120, 46] width 72 height 34
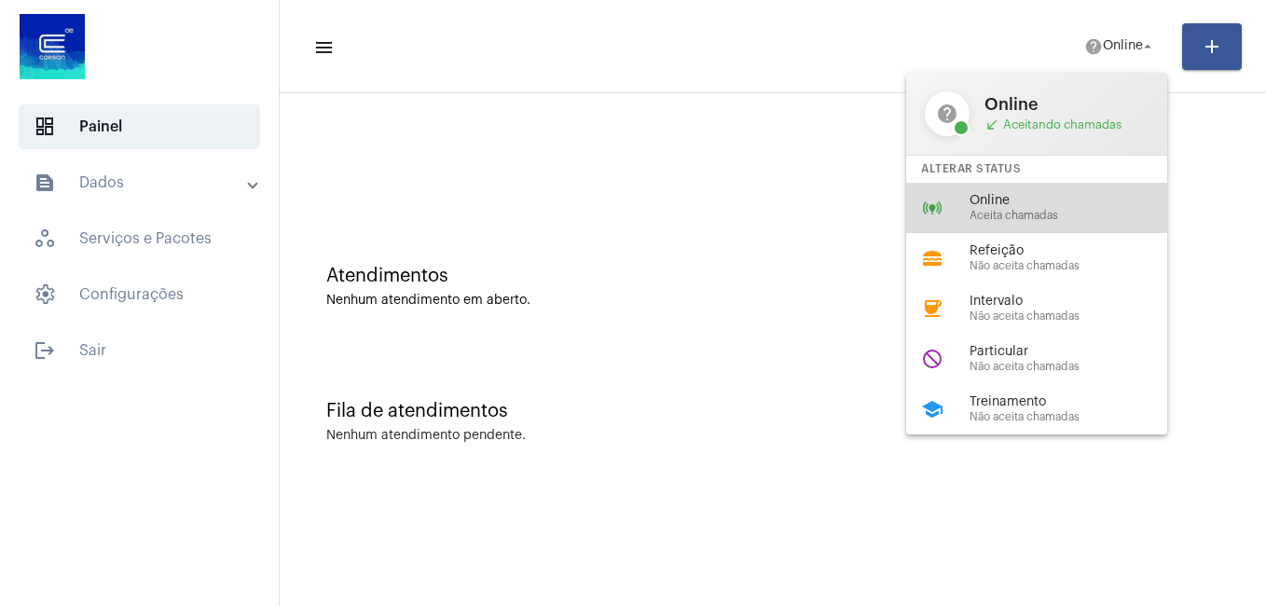
click at [1057, 202] on span "Online" at bounding box center [1075, 201] width 212 height 14
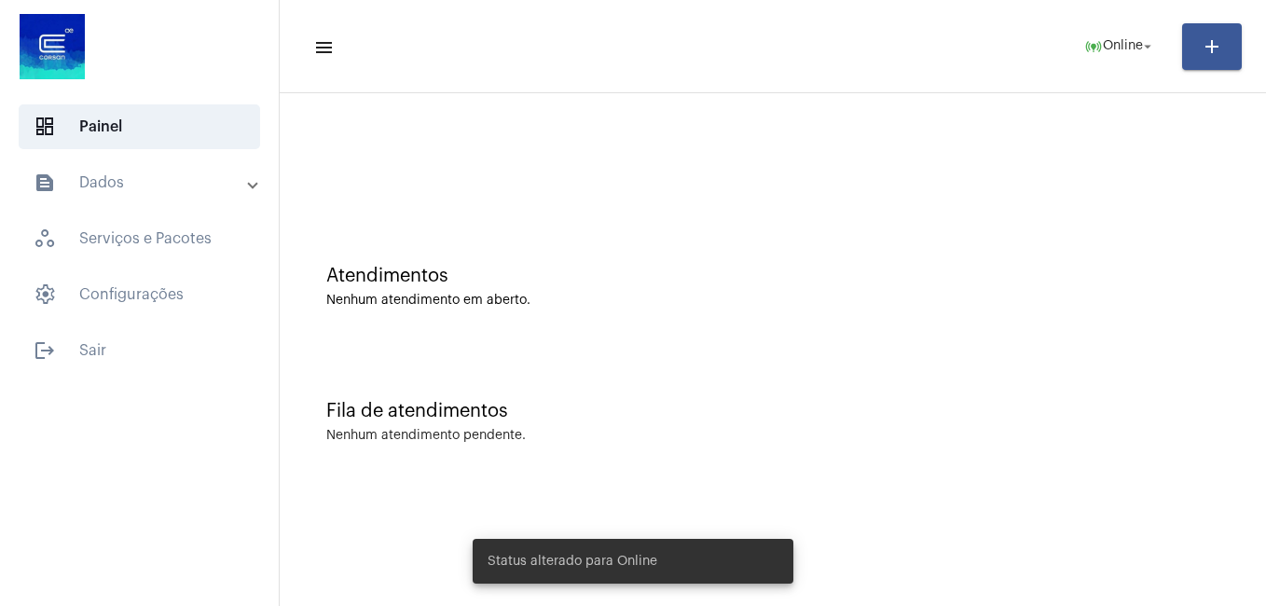
click at [828, 220] on div "Atendimentos Nenhum atendimento em aberto." at bounding box center [772, 277] width 967 height 135
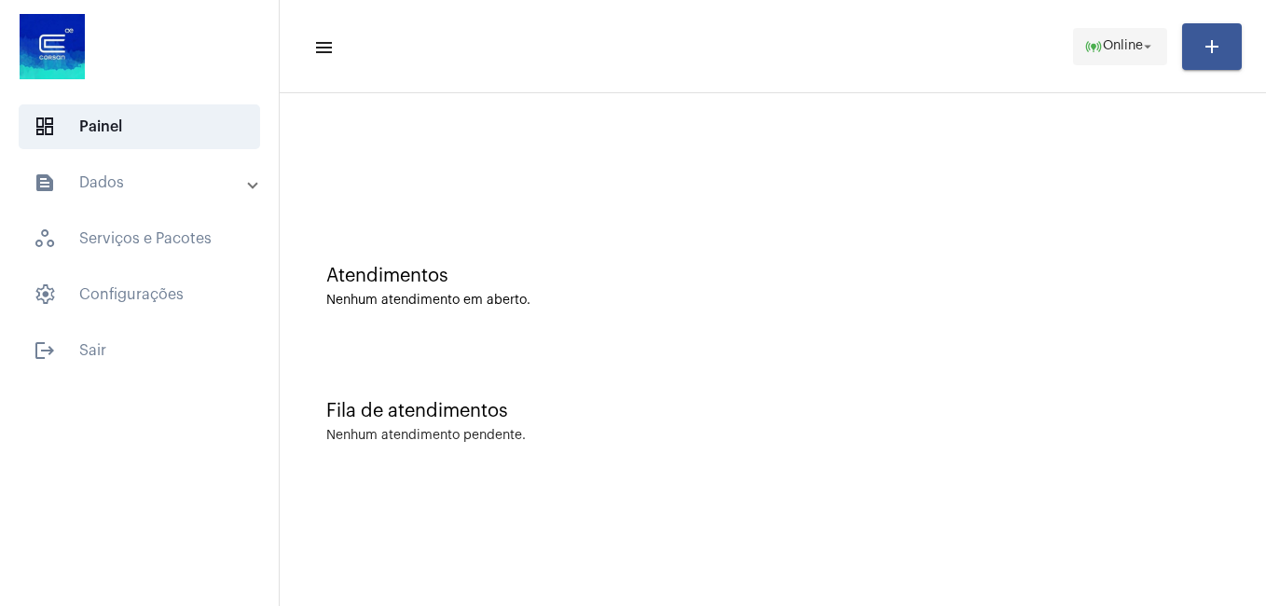
click at [1116, 50] on span "Online" at bounding box center [1122, 46] width 40 height 13
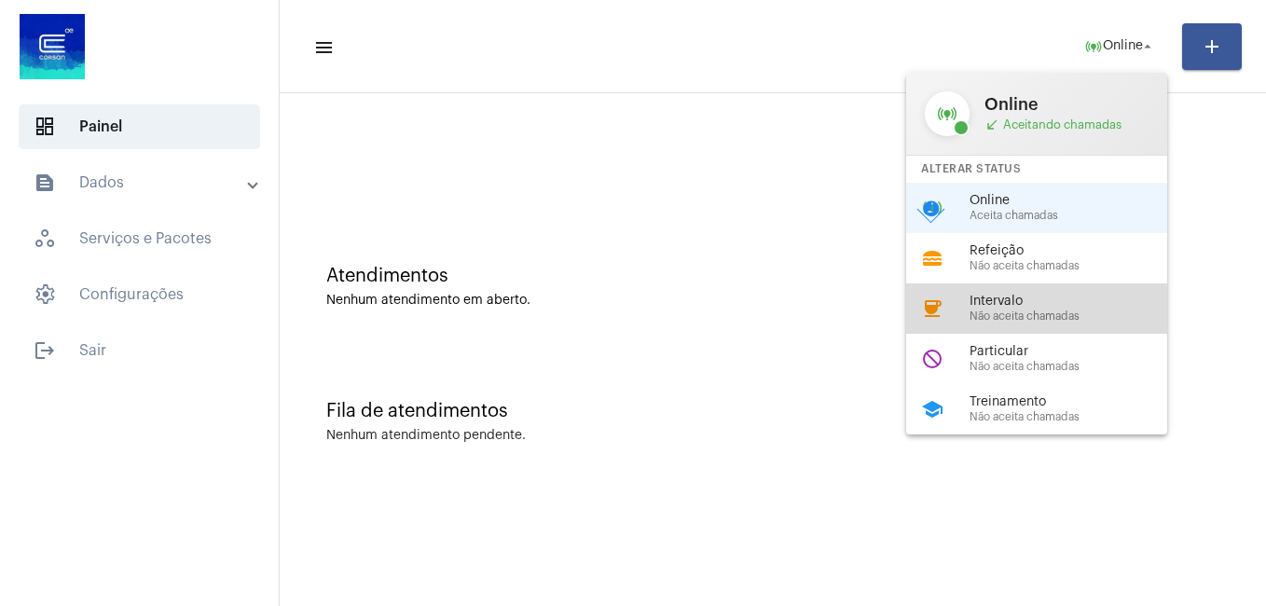
click at [1028, 308] on div "Intervalo Não aceita chamadas" at bounding box center [1075, 308] width 212 height 28
